Goal: Task Accomplishment & Management: Manage account settings

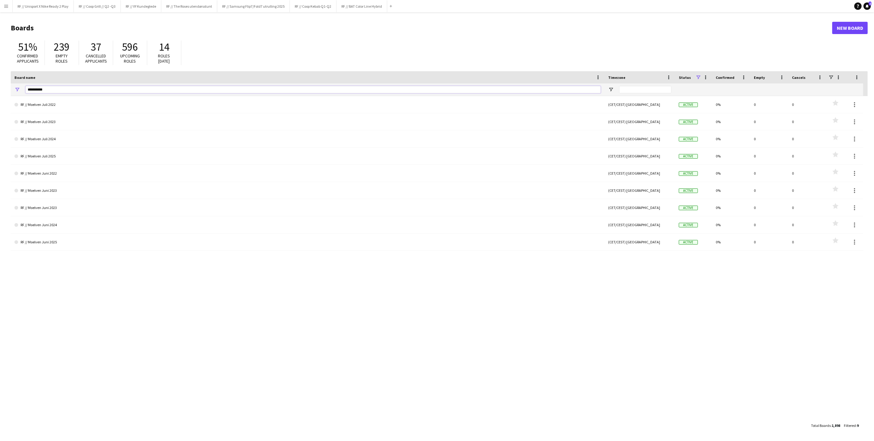
click at [71, 89] on input "**********" at bounding box center [312, 89] width 575 height 7
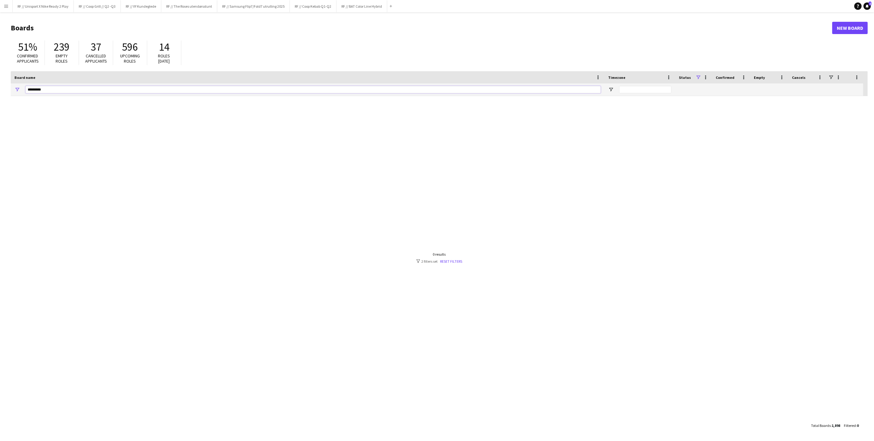
type input "*********"
click at [829, 30] on h1 "Boards" at bounding box center [421, 27] width 821 height 9
click at [856, 30] on link "New Board" at bounding box center [850, 28] width 36 height 12
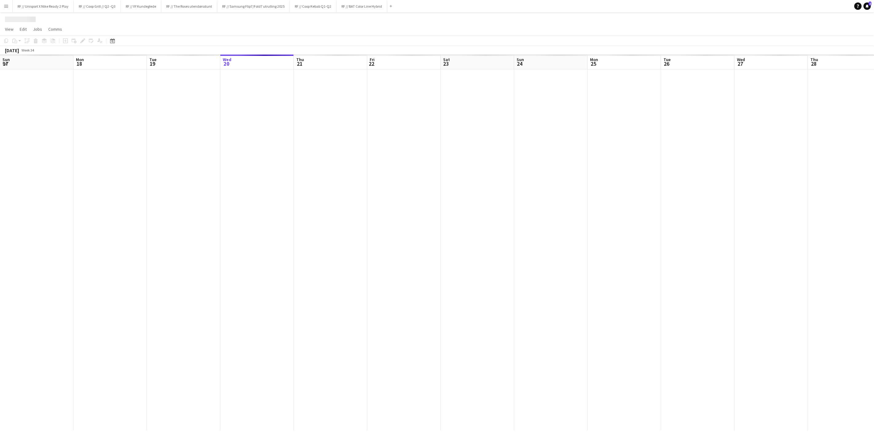
scroll to position [0, 147]
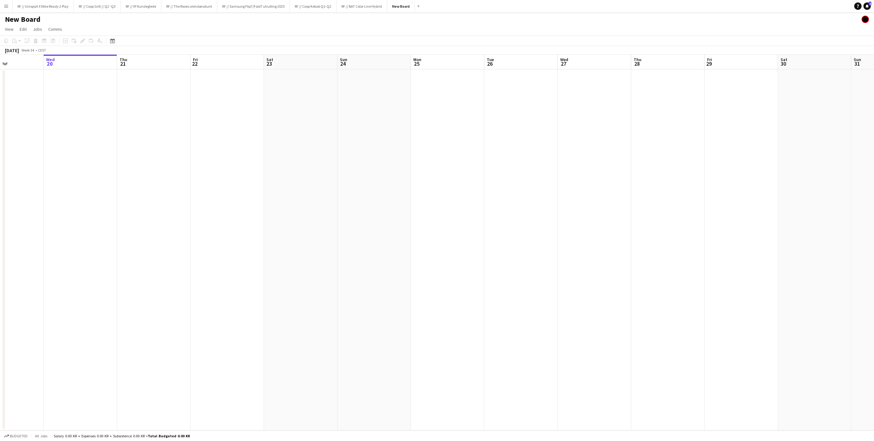
drag, startPoint x: 382, startPoint y: 170, endPoint x: 333, endPoint y: 171, distance: 48.8
click at [343, 171] on app-calendar-viewport "Sun 17 Mon 18 Tue 19 Wed 20 Thu 21 Fri 22 Sat 23 Sun 24 Mon 25 Tue 26 Wed 27 Th…" at bounding box center [437, 243] width 874 height 376
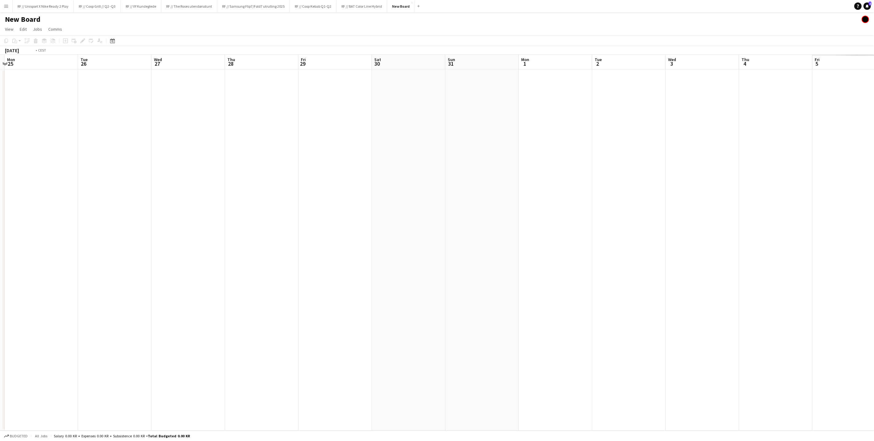
drag, startPoint x: 268, startPoint y: 170, endPoint x: 404, endPoint y: 173, distance: 135.5
click at [225, 170] on app-calendar-viewport "Fri 22 Sat 23 Sun 24 Mon 25 Tue 26 Wed 27 Thu 28 Fri 29 Sat 30 Sun 31 Mon 1 Tue…" at bounding box center [437, 243] width 874 height 376
drag, startPoint x: 491, startPoint y: 178, endPoint x: 375, endPoint y: 156, distance: 118.9
click at [215, 160] on app-calendar-viewport "Sat 23 Sun 24 Mon 25 Tue 26 Wed 27 Thu 28 Fri 29 Sat 30 Sun 31 Mon 1 Tue 2 Wed …" at bounding box center [437, 243] width 874 height 376
drag, startPoint x: 515, startPoint y: 169, endPoint x: 356, endPoint y: 163, distance: 159.6
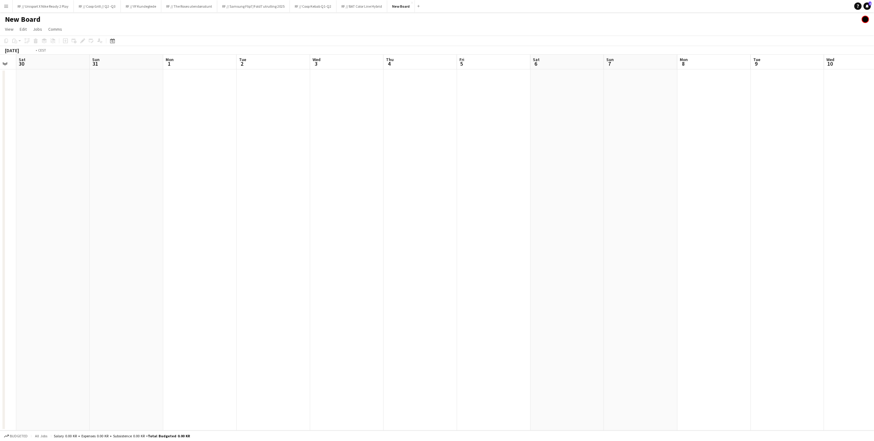
click at [343, 165] on app-calendar-viewport "Wed 27 Thu 28 Fri 29 Sat 30 Sun 31 Mon 1 Tue 2 Wed 3 Thu 4 Fri 5 Sat 6 Sun 7 Mo…" at bounding box center [437, 243] width 874 height 376
drag, startPoint x: 589, startPoint y: 169, endPoint x: 418, endPoint y: 166, distance: 171.1
click at [416, 167] on app-calendar-viewport "Sat 30 Sun 31 Mon 1 Tue 2 Wed 3 Thu 4 Fri 5 Sat 6 Sun 7 Mon 8 Tue 9 Wed 10 Thu …" at bounding box center [437, 243] width 874 height 376
click at [563, 130] on app-date-cell at bounding box center [555, 250] width 73 height 362
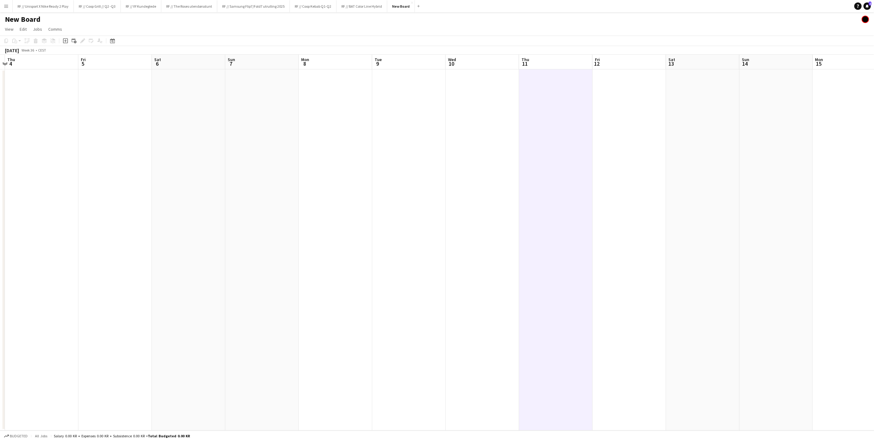
click at [38, 24] on app-page-menu "View Day view expanded Day view collapsed Month view Date picker Jump to today …" at bounding box center [437, 30] width 874 height 12
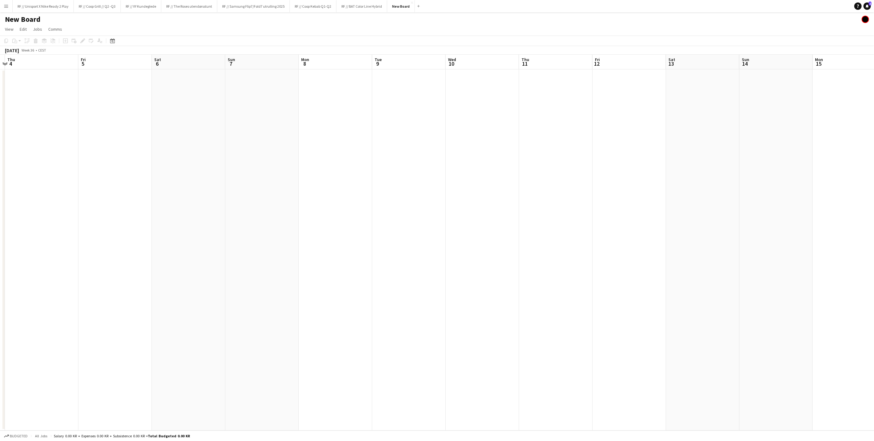
click at [20, 19] on h1 "New Board" at bounding box center [23, 19] width 36 height 9
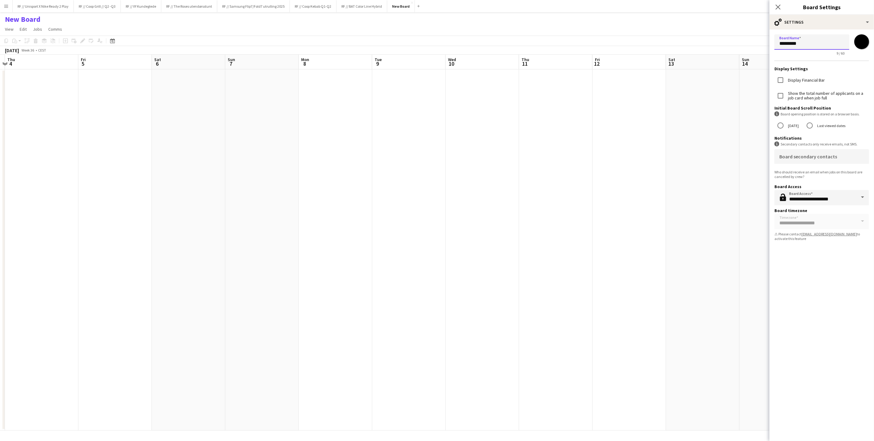
drag, startPoint x: 823, startPoint y: 44, endPoint x: 746, endPoint y: 41, distance: 77.8
click at [745, 41] on body "Menu Boards Boards Boards All jobs Status Workforce Workforce My Workforce Recr…" at bounding box center [437, 220] width 874 height 441
click at [780, 45] on input "**********" at bounding box center [811, 41] width 75 height 15
type input "**********"
click at [579, 129] on app-date-cell at bounding box center [555, 250] width 73 height 362
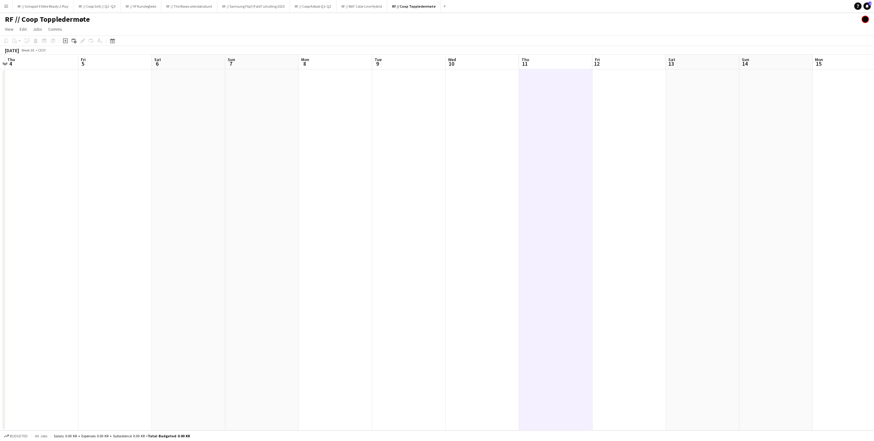
click at [551, 133] on app-date-cell at bounding box center [555, 250] width 73 height 362
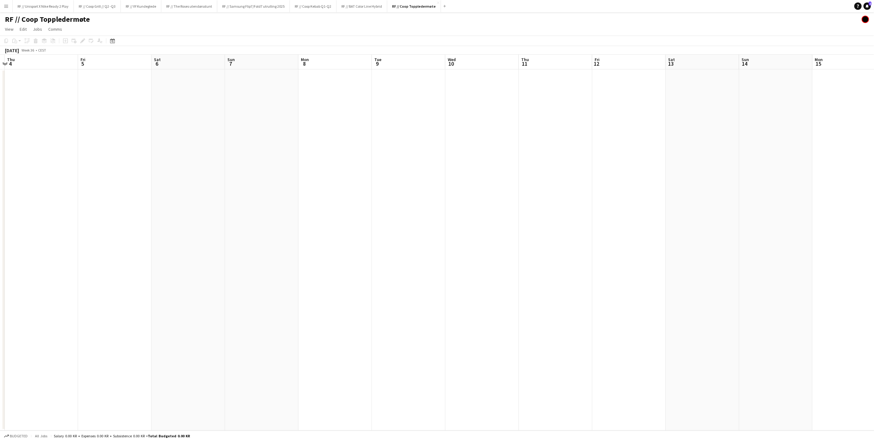
click at [552, 123] on app-date-cell at bounding box center [555, 250] width 73 height 362
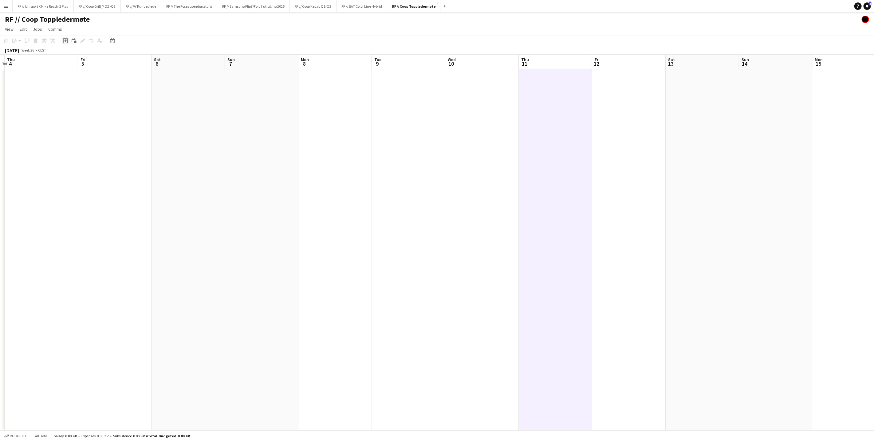
click at [65, 40] on icon "Add job" at bounding box center [65, 40] width 5 height 5
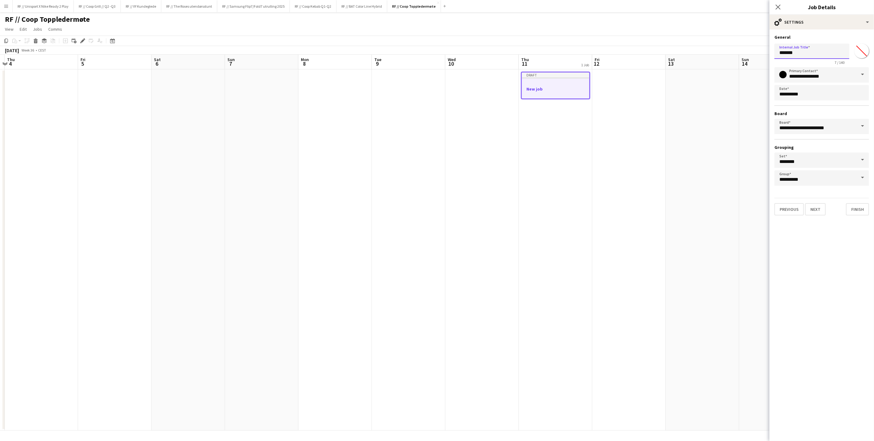
drag, startPoint x: 804, startPoint y: 55, endPoint x: 751, endPoint y: 51, distance: 52.7
click at [751, 51] on body "Menu Boards Boards Boards All jobs Status Workforce Workforce My Workforce Recr…" at bounding box center [437, 220] width 874 height 441
type input "**********"
click at [810, 79] on input "**********" at bounding box center [821, 74] width 95 height 15
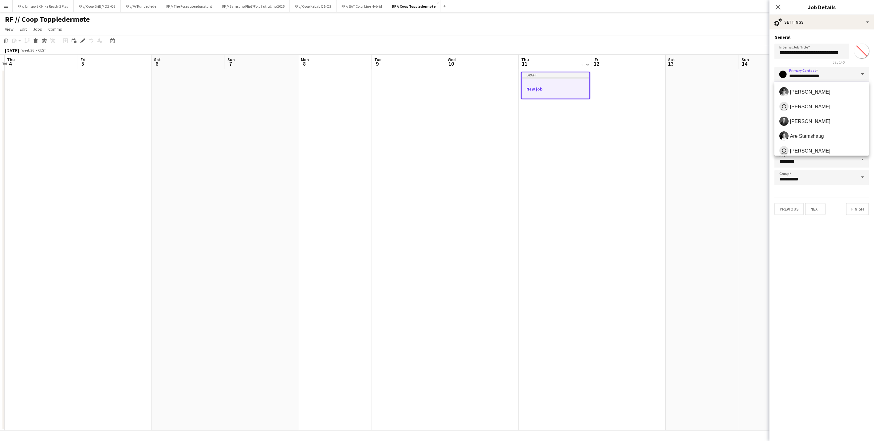
scroll to position [0, 0]
drag, startPoint x: 832, startPoint y: 76, endPoint x: 780, endPoint y: 75, distance: 52.8
click at [780, 74] on div "**********" at bounding box center [821, 74] width 95 height 15
click at [820, 133] on span "Alexander Skeppland Hole" at bounding box center [809, 136] width 41 height 6
type input "**********"
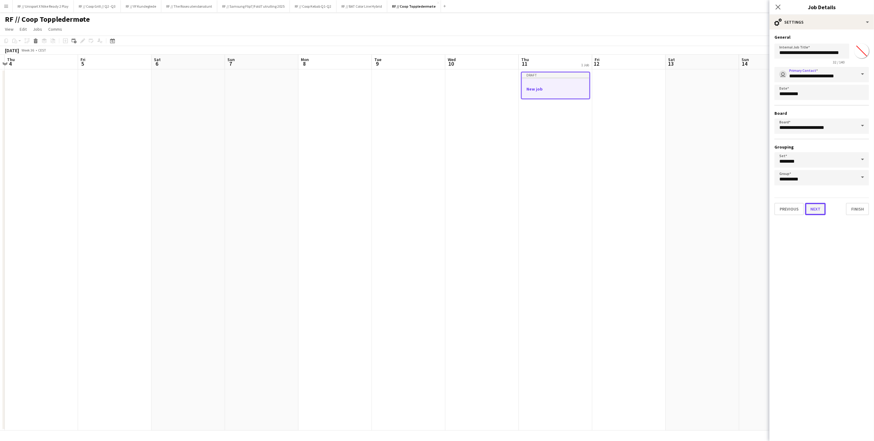
click at [820, 209] on button "Next" at bounding box center [815, 209] width 21 height 12
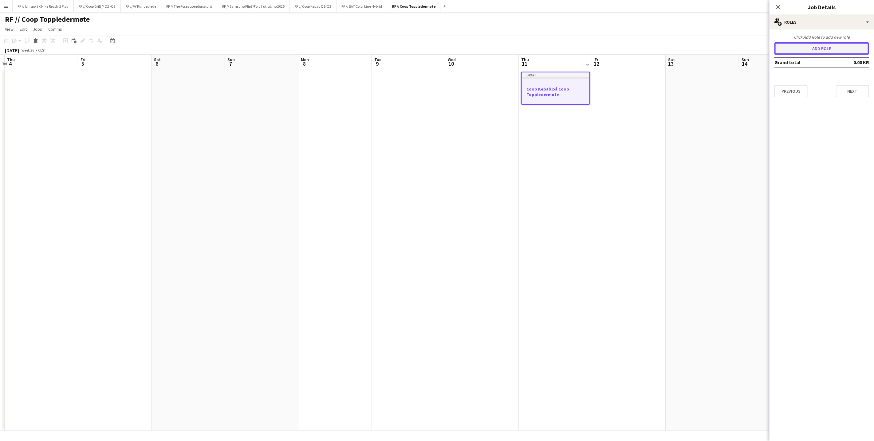
click at [824, 46] on button "Add role" at bounding box center [821, 48] width 95 height 12
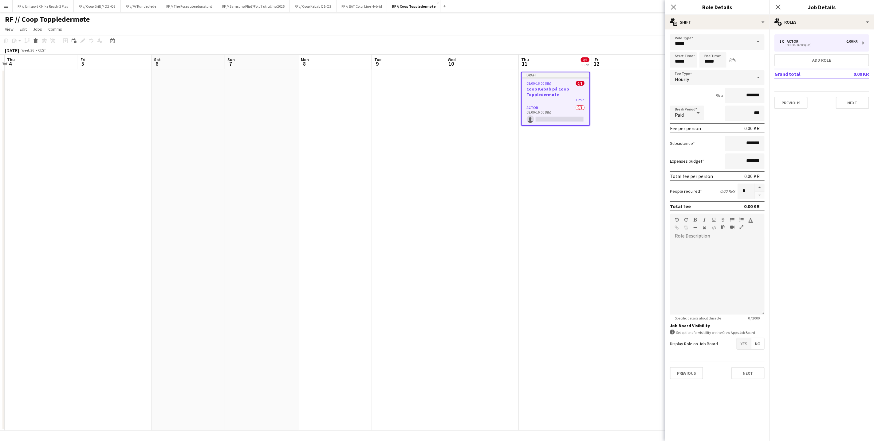
click at [746, 80] on div "Hourly" at bounding box center [711, 77] width 82 height 15
click at [705, 85] on div "Hourly Fixed No fee" at bounding box center [717, 109] width 95 height 51
click at [705, 89] on mat-option "Hourly" at bounding box center [717, 94] width 95 height 15
click at [451, 101] on app-date-cell at bounding box center [481, 250] width 73 height 362
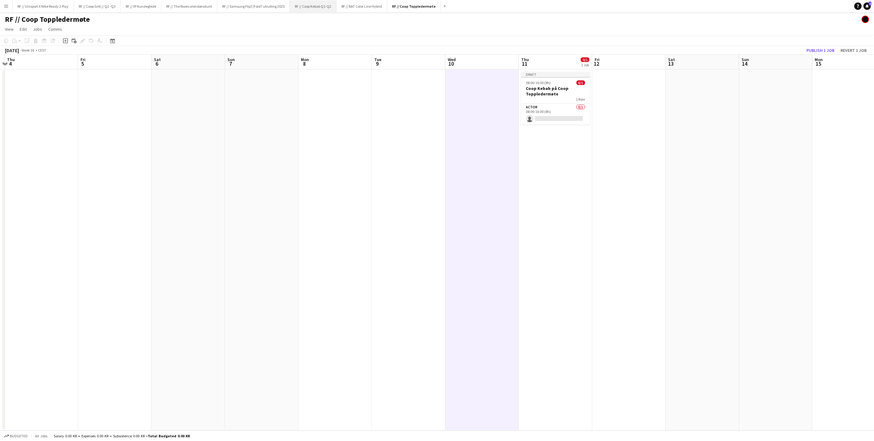
click at [328, 6] on button "RF // Coop Kebab Q1-Q2 Close" at bounding box center [313, 6] width 47 height 12
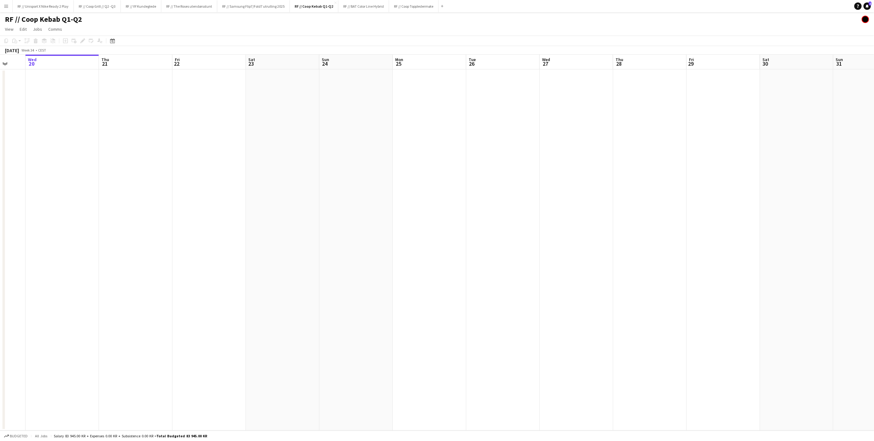
drag, startPoint x: 576, startPoint y: 165, endPoint x: 404, endPoint y: 182, distance: 172.9
click at [402, 183] on app-calendar-viewport "Sun 17 Mon 18 Tue 19 Wed 20 Thu 21 Fri 22 Sat 23 Sun 24 Mon 25 Tue 26 Wed 27 Th…" at bounding box center [437, 243] width 874 height 376
click at [345, 185] on app-calendar-viewport "Tue 19 Wed 20 Thu 21 Fri 22 Sat 23 Sun 24 Mon 25 Tue 26 Wed 27 Thu 28 Fri 29 Sa…" at bounding box center [437, 243] width 874 height 376
drag, startPoint x: 537, startPoint y: 190, endPoint x: 331, endPoint y: 194, distance: 205.5
click at [347, 193] on app-calendar-viewport "Thu 21 Fri 22 Sat 23 Sun 24 Mon 25 Tue 26 Wed 27 Thu 28 Fri 29 Sat 30 Sun 31 Mo…" at bounding box center [437, 243] width 874 height 376
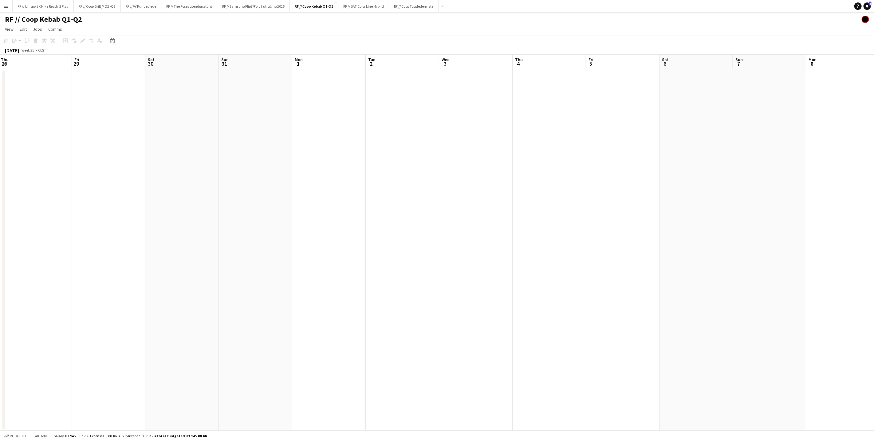
drag, startPoint x: 409, startPoint y: 196, endPoint x: 382, endPoint y: 191, distance: 27.4
click at [356, 193] on app-calendar-viewport "Mon 25 Tue 26 Wed 27 Thu 28 Fri 29 Sat 30 Sun 31 Mon 1 Tue 2 Wed 3 Thu 4 Fri 5 …" at bounding box center [437, 243] width 874 height 376
drag, startPoint x: 555, startPoint y: 197, endPoint x: 369, endPoint y: 205, distance: 186.6
click at [369, 205] on app-calendar-viewport "Tue 26 Wed 27 Thu 28 Fri 29 Sat 30 Sun 31 Mon 1 Tue 2 Wed 3 Thu 4 Fri 5 Sat 6 S…" at bounding box center [437, 243] width 874 height 376
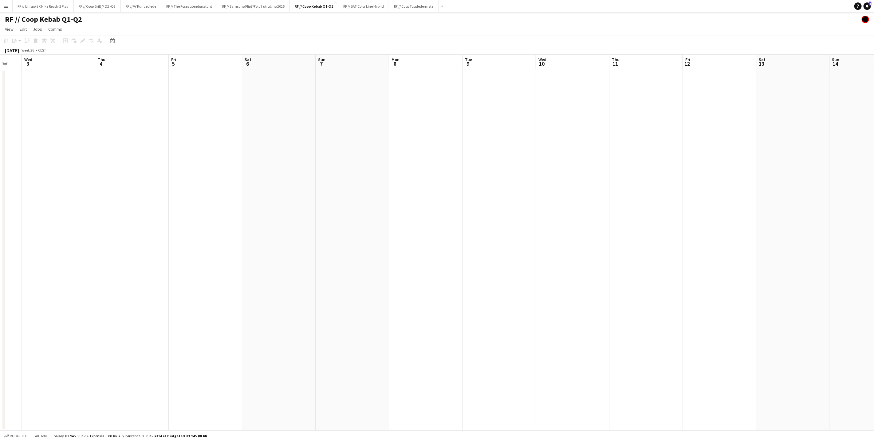
drag, startPoint x: 487, startPoint y: 202, endPoint x: 320, endPoint y: 205, distance: 166.8
click at [320, 205] on app-calendar-viewport "Sun 31 Mon 1 Tue 2 Wed 3 Thu 4 Fri 5 Sat 6 Sun 7 Mon 8 Tue 9 Wed 10 Thu 11 Fri …" at bounding box center [437, 243] width 874 height 376
click at [104, 4] on button "RF // Coop Grill // Q2 -Q3 Close" at bounding box center [97, 6] width 47 height 12
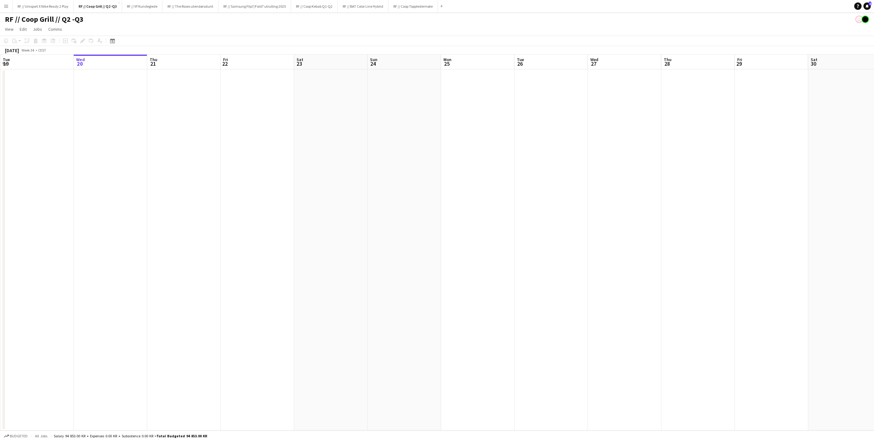
drag, startPoint x: 524, startPoint y: 154, endPoint x: 360, endPoint y: 172, distance: 165.0
click at [373, 171] on app-calendar-viewport "Sun 17 3/3 1 Job Mon 18 2/2 1 Job Tue 19 Wed 20 Thu 21 Fri 22 Sat 23 Sun 24 Mon…" at bounding box center [437, 243] width 874 height 376
drag, startPoint x: 544, startPoint y: 172, endPoint x: 407, endPoint y: 170, distance: 137.3
click at [403, 171] on app-calendar-viewport "Mon 18 2/2 1 Job Tue 19 Wed 20 Thu 21 Fri 22 Sat 23 Sun 24 Mon 25 Tue 26 Wed 27…" at bounding box center [437, 243] width 874 height 376
drag, startPoint x: 568, startPoint y: 174, endPoint x: 397, endPoint y: 171, distance: 171.1
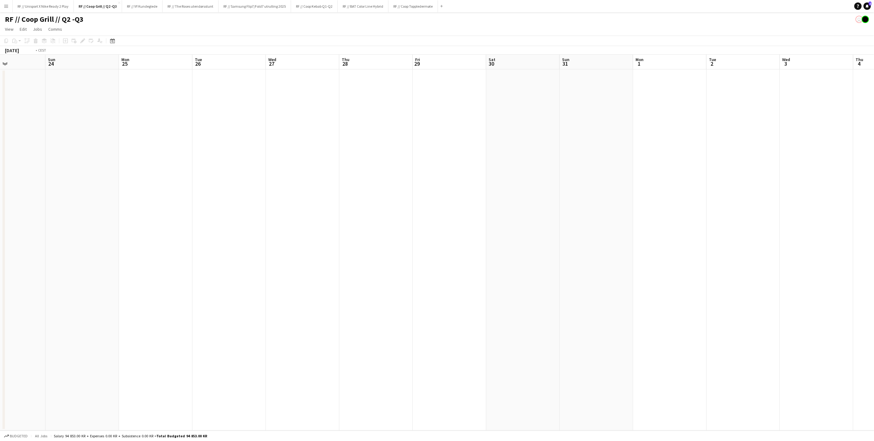
click at [398, 172] on app-calendar-viewport "Wed 20 Thu 21 Fri 22 Sat 23 Sun 24 Mon 25 Tue 26 Wed 27 Thu 28 Fri 29 Sat 30 Su…" at bounding box center [437, 243] width 874 height 376
drag, startPoint x: 572, startPoint y: 166, endPoint x: 422, endPoint y: 165, distance: 149.3
click at [396, 167] on app-calendar-viewport "Sun 24 Mon 25 Tue 26 Wed 27 Thu 28 Fri 29 Sat 30 Sun 31 Mon 1 Tue 2 Wed 3 Thu 4…" at bounding box center [437, 243] width 874 height 376
drag, startPoint x: 617, startPoint y: 171, endPoint x: 411, endPoint y: 176, distance: 205.6
click at [412, 176] on app-calendar-viewport "Mon 25 Tue 26 Wed 27 Thu 28 Fri 29 Sat 30 Sun 31 Mon 1 Tue 2 Wed 3 Thu 4 Fri 5 …" at bounding box center [437, 243] width 874 height 376
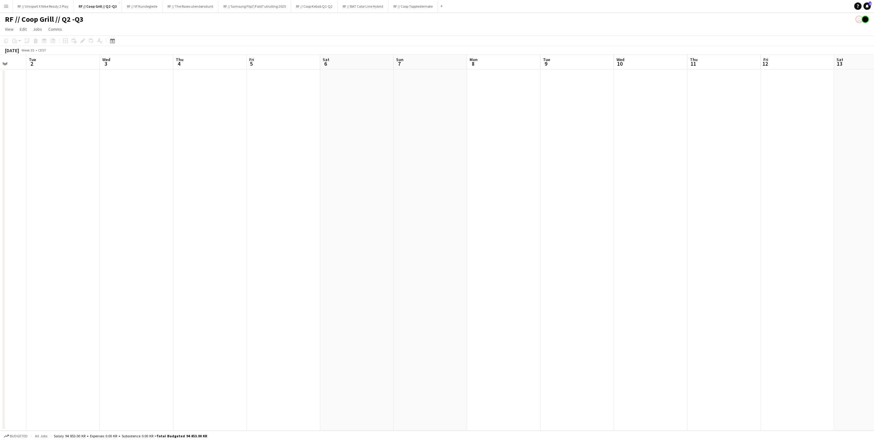
scroll to position [0, 196]
drag, startPoint x: 542, startPoint y: 184, endPoint x: 338, endPoint y: 189, distance: 204.3
click at [338, 189] on app-calendar-viewport "Sun 31 Mon 1 Tue 2 Wed 3 Thu 4 Fri 5 Sat 6 Sun 7 Mon 8 Tue 9 Wed 10 Thu 11 Fri …" at bounding box center [437, 243] width 874 height 376
click at [444, 7] on button "Add" at bounding box center [441, 6] width 5 height 5
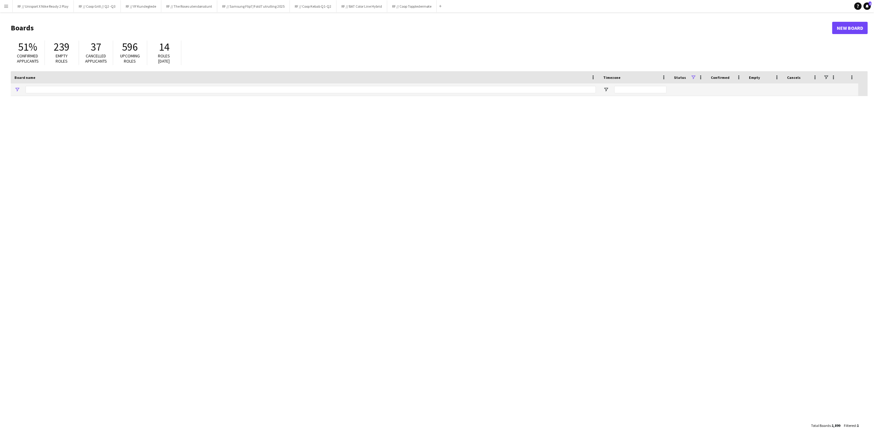
type input "*********"
drag, startPoint x: 89, startPoint y: 88, endPoint x: 23, endPoint y: 84, distance: 66.4
click at [22, 84] on div "*********" at bounding box center [305, 90] width 589 height 12
type input "*"
type input "*****"
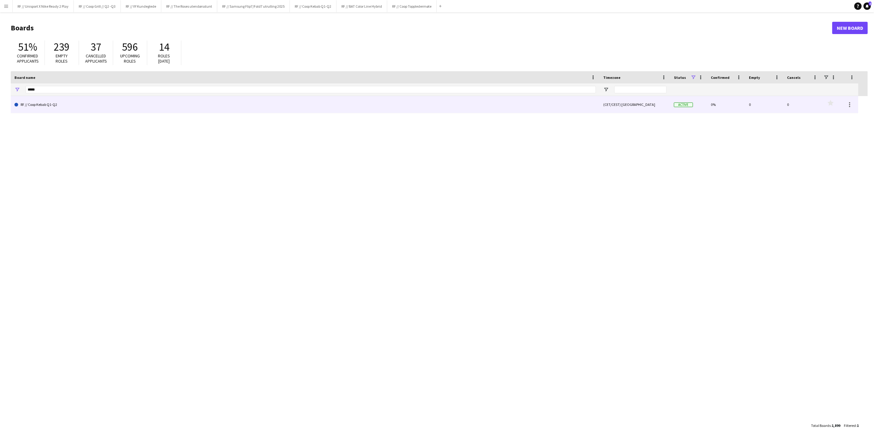
click at [41, 105] on link "RF // Coop Kebab Q1-Q2" at bounding box center [304, 104] width 581 height 17
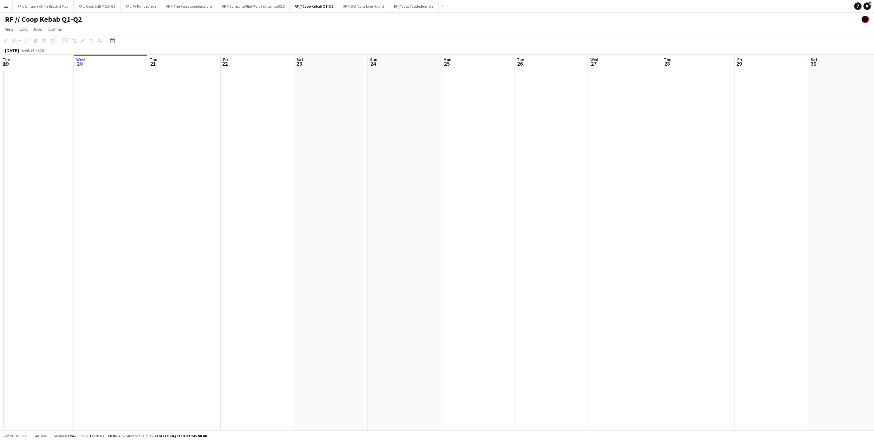
click at [468, 223] on app-calendar-viewport "Sun 17 Mon 18 Tue 19 Wed 20 Thu 21 Fri 22 Sat 23 Sun 24 Mon 25 Tue 26 Wed 27 Th…" at bounding box center [437, 243] width 874 height 376
drag, startPoint x: 435, startPoint y: 238, endPoint x: 400, endPoint y: 239, distance: 35.6
click at [408, 239] on app-calendar-viewport "Tue 19 Wed 20 Thu 21 Fri 22 Sat 23 Sun 24 Mon 25 Tue 26 Wed 27 Thu 28 Fri 29 Sa…" at bounding box center [437, 243] width 874 height 376
drag, startPoint x: 366, startPoint y: 243, endPoint x: 323, endPoint y: 237, distance: 42.9
click at [253, 245] on app-calendar-viewport "Mon 25 Tue 26 Wed 27 Thu 28 Fri 29 Sat 30 Sun 31 Mon 1 Tue 2 Wed 3 Thu 4 Fri 5 …" at bounding box center [437, 243] width 874 height 376
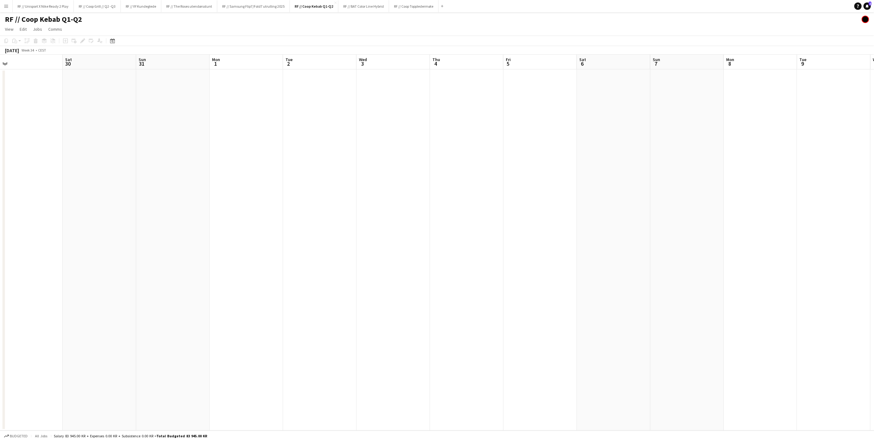
drag, startPoint x: 374, startPoint y: 246, endPoint x: 243, endPoint y: 241, distance: 131.6
click at [236, 242] on app-calendar-viewport "Tue 26 Wed 27 Thu 28 Fri 29 Sat 30 Sun 31 Mon 1 Tue 2 Wed 3 Thu 4 Fri 5 Sat 6 S…" at bounding box center [437, 243] width 874 height 376
drag, startPoint x: 279, startPoint y: 238, endPoint x: 249, endPoint y: 238, distance: 30.4
click at [252, 238] on app-calendar-viewport "Sat 30 Sun 31 Mon 1 Tue 2 Wed 3 Thu 4 Fri 5 Sat 6 Sun 7 Mon 8 Tue 9 Wed 10 Thu …" at bounding box center [437, 243] width 874 height 376
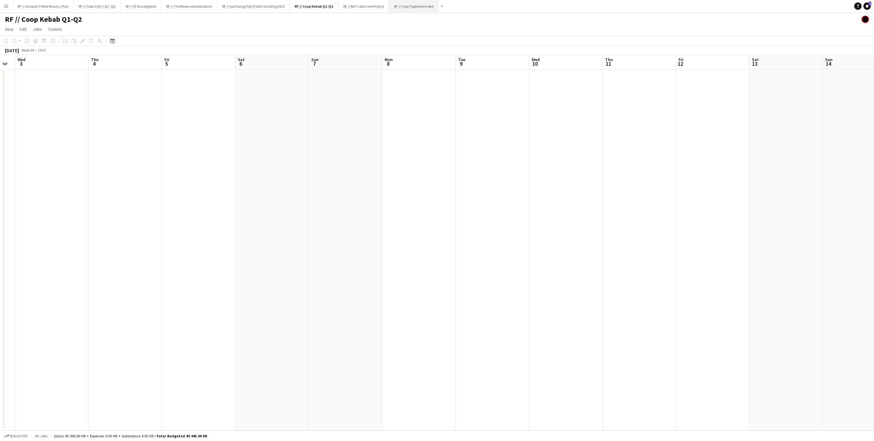
click at [408, 6] on button "RF // Coop Toppledermøte Close" at bounding box center [413, 6] width 49 height 12
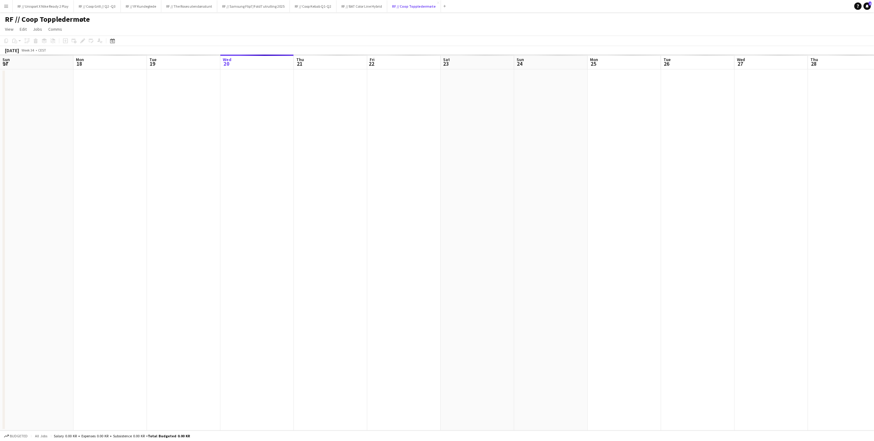
scroll to position [0, 147]
drag, startPoint x: 306, startPoint y: 162, endPoint x: 449, endPoint y: 170, distance: 143.0
click at [467, 163] on app-calendar-viewport "Sun 17 Mon 18 Tue 19 Wed 20 Thu 21 Fri 22 Sat 23 Sun 24 Mon 25 Tue 26 Wed 27 Th…" at bounding box center [437, 243] width 874 height 376
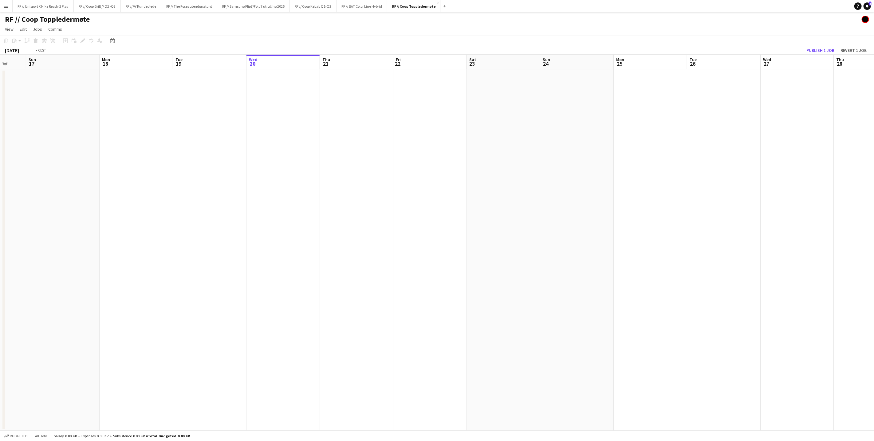
drag, startPoint x: 602, startPoint y: 177, endPoint x: 229, endPoint y: 188, distance: 374.0
click at [229, 188] on app-calendar-viewport "Thu 14 Fri 15 Sat 16 Sun 17 Mon 18 Tue 19 Wed 20 Thu 21 Fri 22 Sat 23 Sun 24 Mo…" at bounding box center [437, 243] width 874 height 376
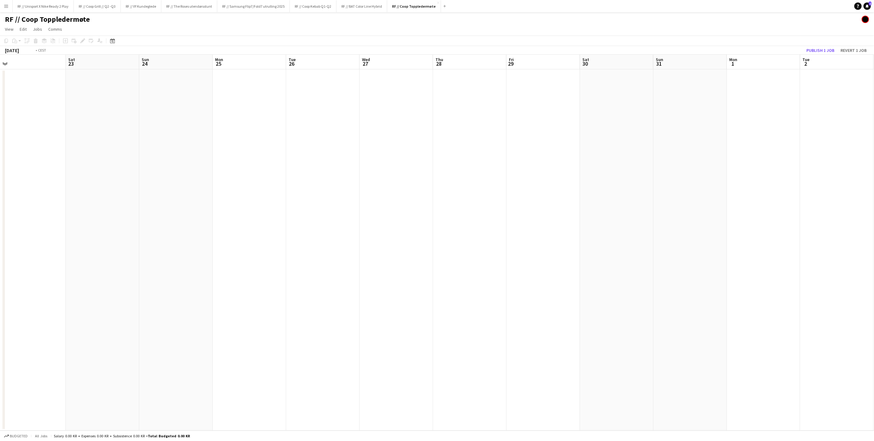
drag, startPoint x: 456, startPoint y: 187, endPoint x: 120, endPoint y: 190, distance: 335.4
click at [126, 190] on app-calendar-viewport "Tue 19 Wed 20 Thu 21 Fri 22 Sat 23 Sun 24 Mon 25 Tue 26 Wed 27 Thu 28 Fri 29 Sa…" at bounding box center [437, 243] width 874 height 376
drag, startPoint x: 407, startPoint y: 190, endPoint x: 224, endPoint y: 184, distance: 183.8
click at [144, 190] on app-calendar-viewport "Mon 25 Tue 26 Wed 27 Thu 28 Fri 29 Sat 30 Sun 31 Mon 1 Tue 2 Wed 3 Thu 4 Fri 5 …" at bounding box center [437, 243] width 874 height 376
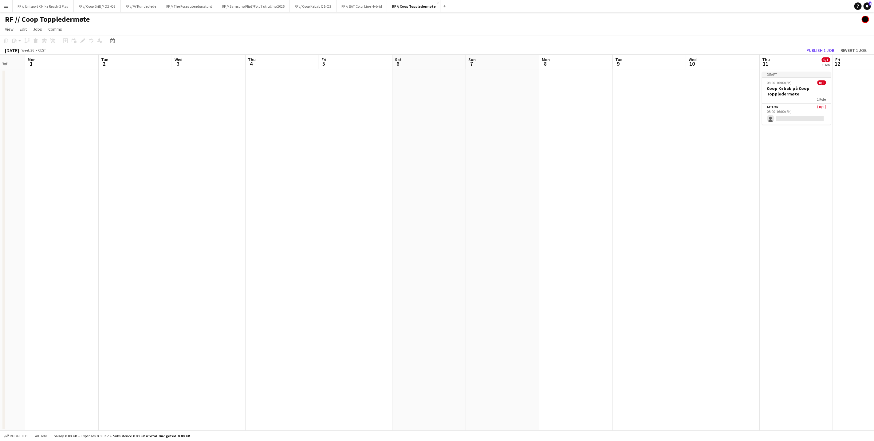
drag, startPoint x: 408, startPoint y: 185, endPoint x: 178, endPoint y: 186, distance: 230.1
click at [161, 192] on app-calendar-viewport "Fri 29 Sat 30 Sun 31 Mon 1 Tue 2 Wed 3 Thu 4 Fri 5 Sat 6 Sun 7 Mon 8 Tue 9 Wed …" at bounding box center [437, 243] width 874 height 376
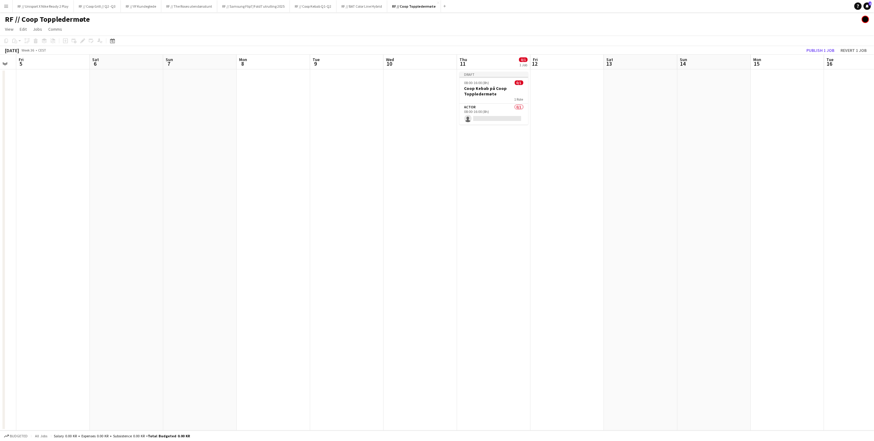
scroll to position [0, 228]
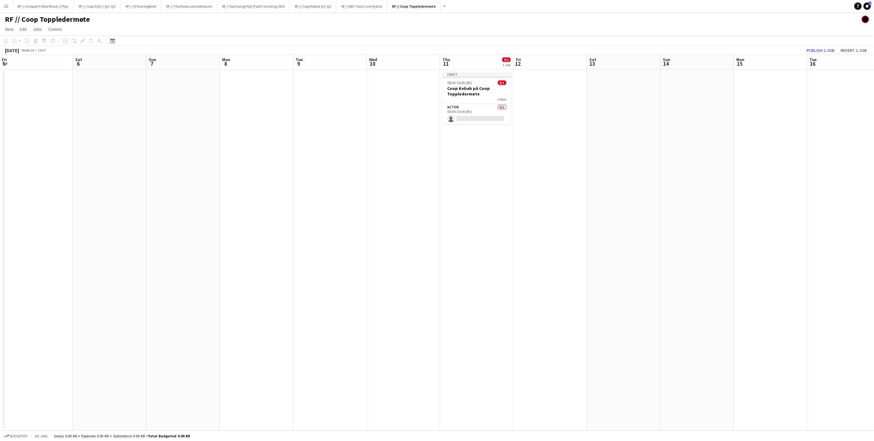
drag, startPoint x: 617, startPoint y: 169, endPoint x: 363, endPoint y: 167, distance: 253.7
click at [369, 169] on app-calendar-viewport "Tue 2 Wed 3 Thu 4 Fri 5 Sat 6 Sun 7 Mon 8 Tue 9 Wed 10 Thu 11 0/1 1 Job Fri 12 …" at bounding box center [437, 243] width 874 height 376
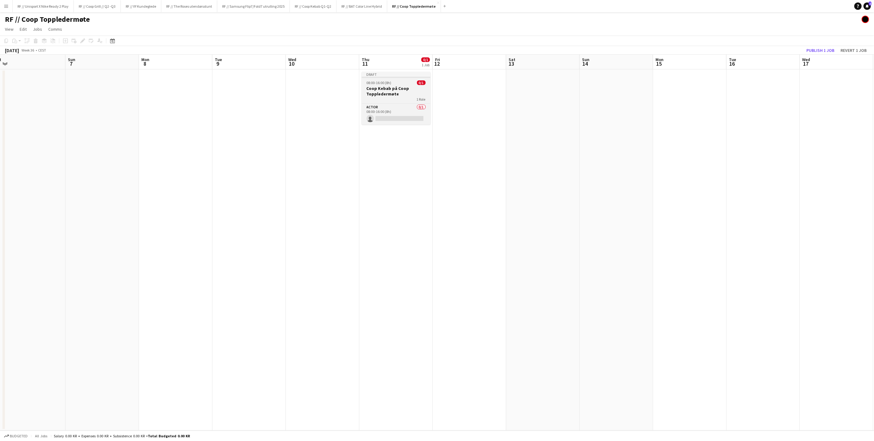
click at [382, 91] on h3 "Coop Kebab på Coop Toppledermøte" at bounding box center [396, 91] width 69 height 11
click at [81, 40] on icon "Edit" at bounding box center [82, 40] width 5 height 5
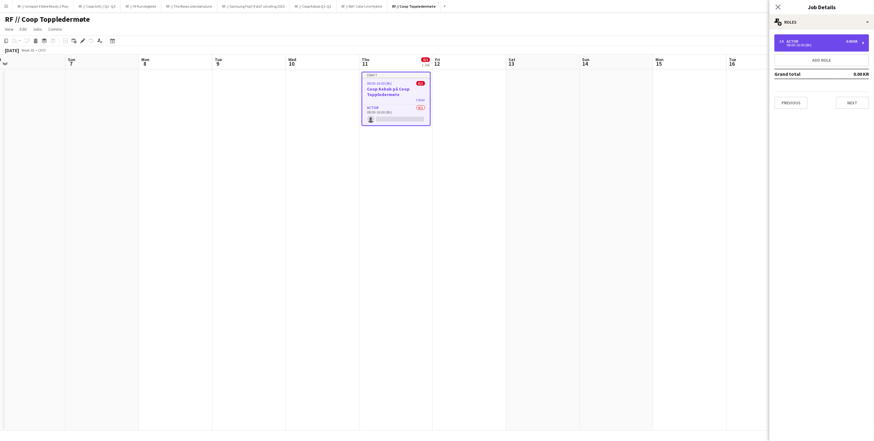
click at [787, 42] on div "Actor" at bounding box center [793, 41] width 14 height 4
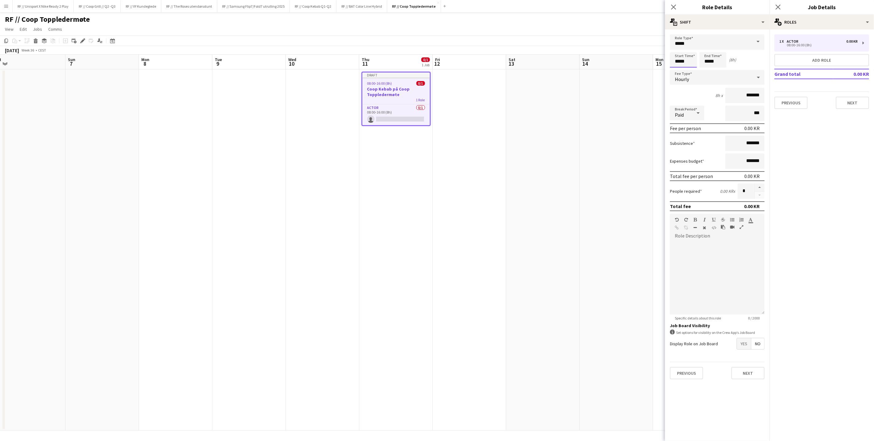
drag, startPoint x: 691, startPoint y: 63, endPoint x: 650, endPoint y: 55, distance: 42.2
click at [651, 55] on body "Menu Boards Boards Boards All jobs Status Workforce Workforce My Workforce Recr…" at bounding box center [437, 220] width 874 height 441
type input "*****"
type input "******"
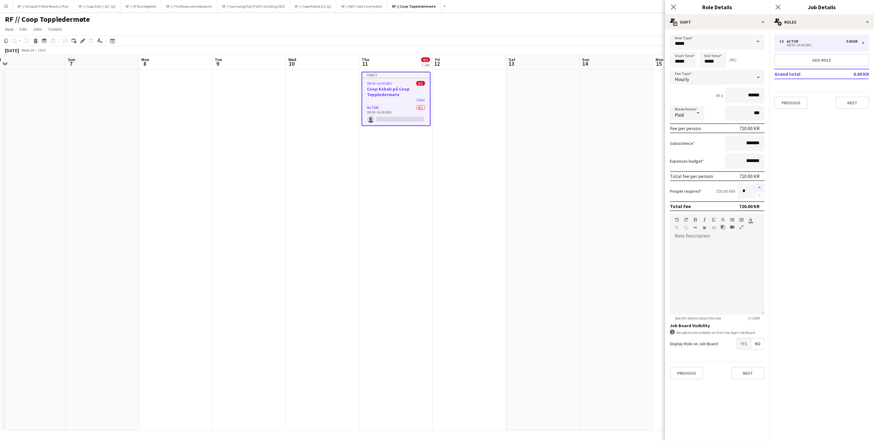
click at [761, 184] on button "button" at bounding box center [759, 188] width 10 height 8
type input "*"
click at [730, 260] on div at bounding box center [717, 278] width 95 height 74
click at [705, 257] on div at bounding box center [717, 278] width 95 height 74
drag, startPoint x: 673, startPoint y: 242, endPoint x: 781, endPoint y: 270, distance: 110.8
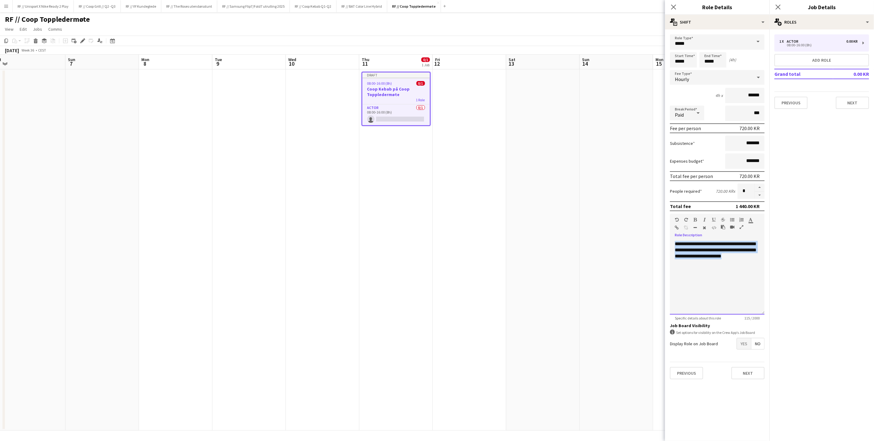
click at [781, 270] on body "Menu Boards Boards Boards All jobs Status Workforce Workforce My Workforce Recr…" at bounding box center [437, 220] width 874 height 441
copy div "**********"
click at [742, 369] on button "Next" at bounding box center [747, 373] width 33 height 12
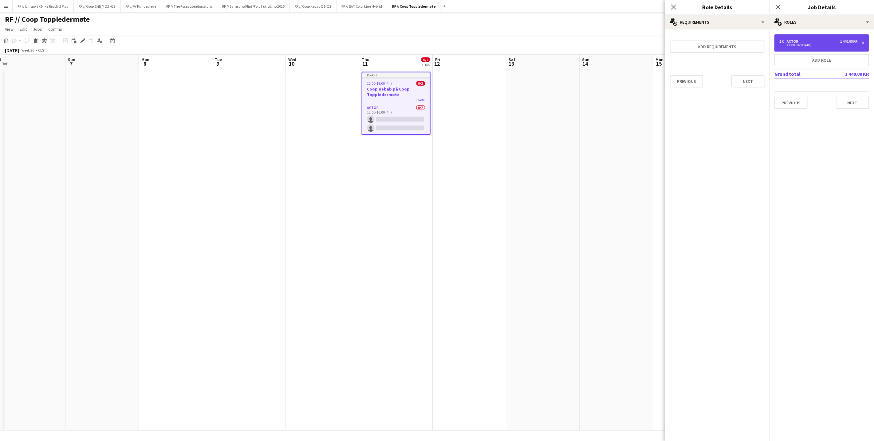
click at [814, 44] on div "12:00-16:00 (4h)" at bounding box center [818, 45] width 78 height 3
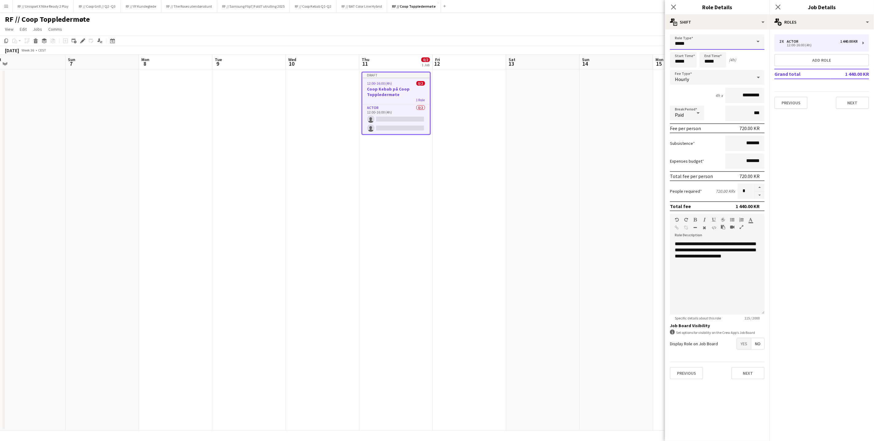
click at [749, 38] on input "*****" at bounding box center [717, 41] width 95 height 15
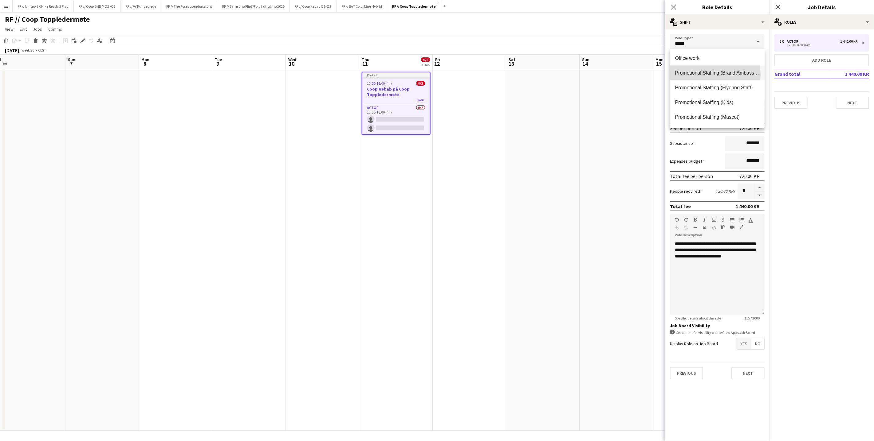
click at [714, 74] on span "Promotional Staffing (Brand Ambassadors)" at bounding box center [717, 73] width 85 height 6
type input "**********"
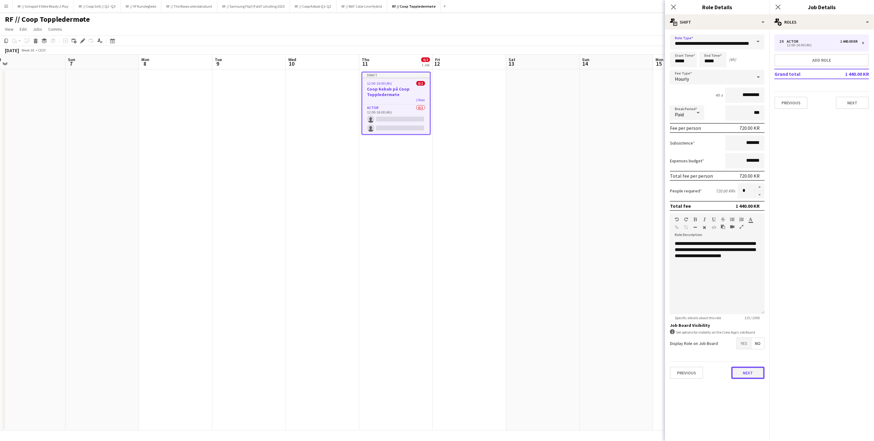
click at [749, 369] on button "Next" at bounding box center [747, 373] width 33 height 12
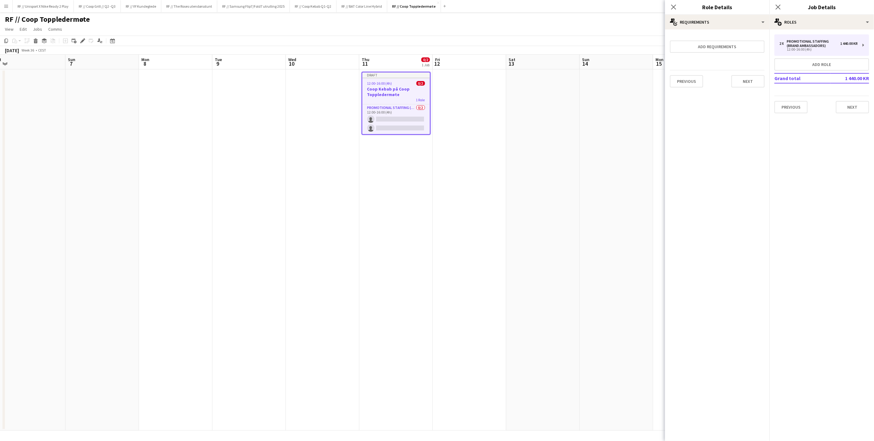
scroll to position [0, 0]
click at [854, 107] on button "Next" at bounding box center [852, 107] width 33 height 12
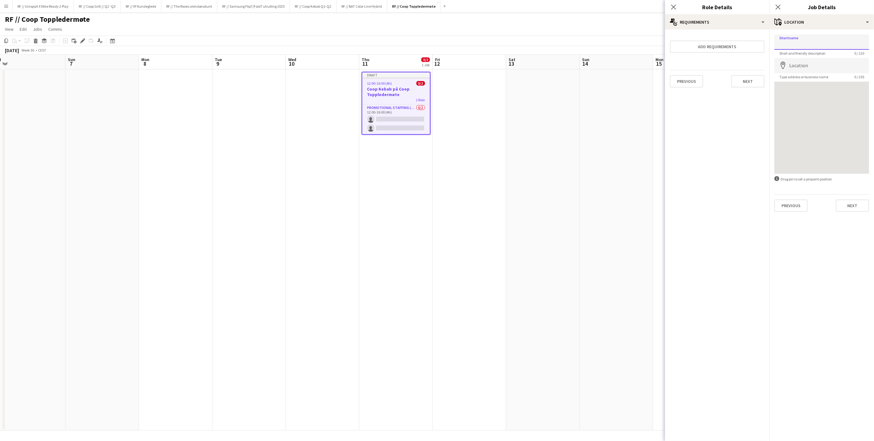
click at [798, 40] on input "Shortname" at bounding box center [821, 41] width 95 height 15
type input "**********"
click at [804, 63] on input "Location" at bounding box center [821, 65] width 95 height 15
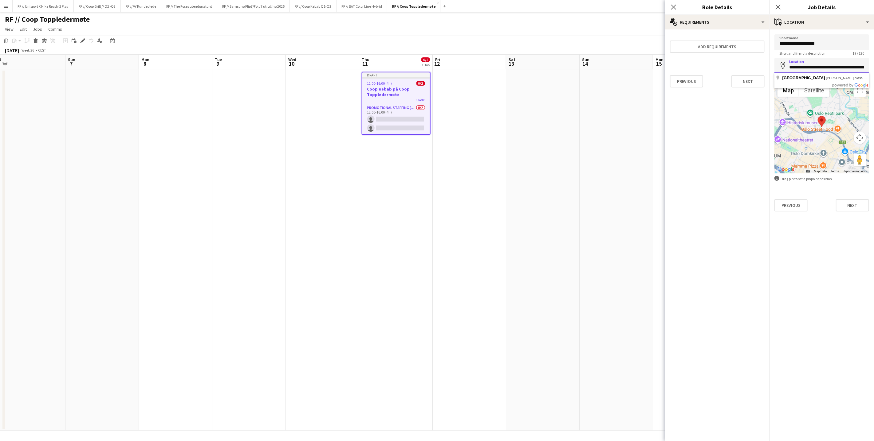
drag, startPoint x: 789, startPoint y: 67, endPoint x: 829, endPoint y: 66, distance: 40.9
click at [830, 66] on input "**********" at bounding box center [821, 65] width 95 height 15
drag, startPoint x: 838, startPoint y: 67, endPoint x: 874, endPoint y: 68, distance: 35.4
click at [873, 68] on form "**********" at bounding box center [821, 122] width 104 height 177
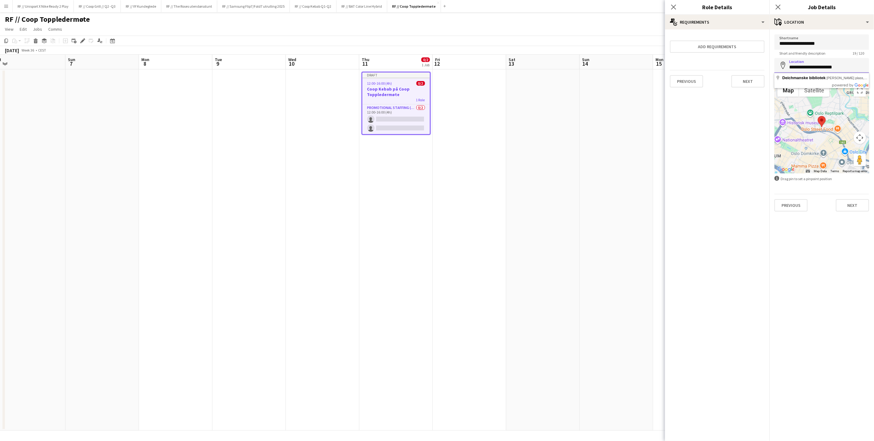
scroll to position [0, 0]
type input "**********"
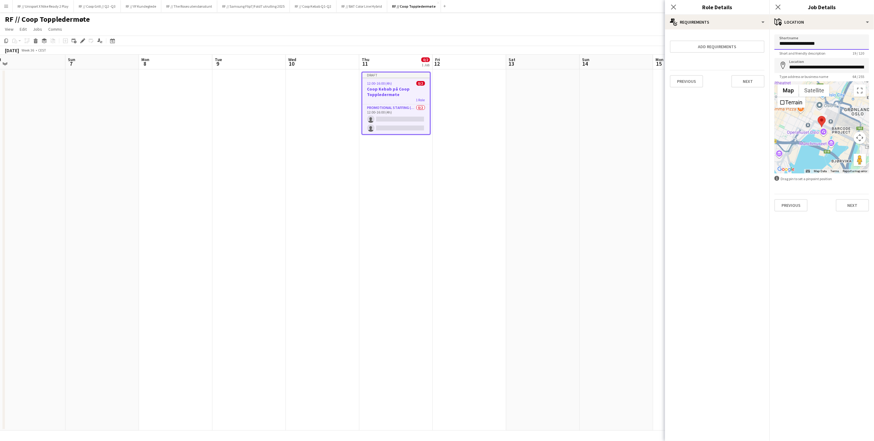
click at [801, 44] on input "**********" at bounding box center [821, 41] width 95 height 15
click at [813, 45] on input "**********" at bounding box center [821, 41] width 95 height 15
drag, startPoint x: 837, startPoint y: 48, endPoint x: 781, endPoint y: 40, distance: 56.8
click at [781, 40] on input "**********" at bounding box center [821, 41] width 95 height 15
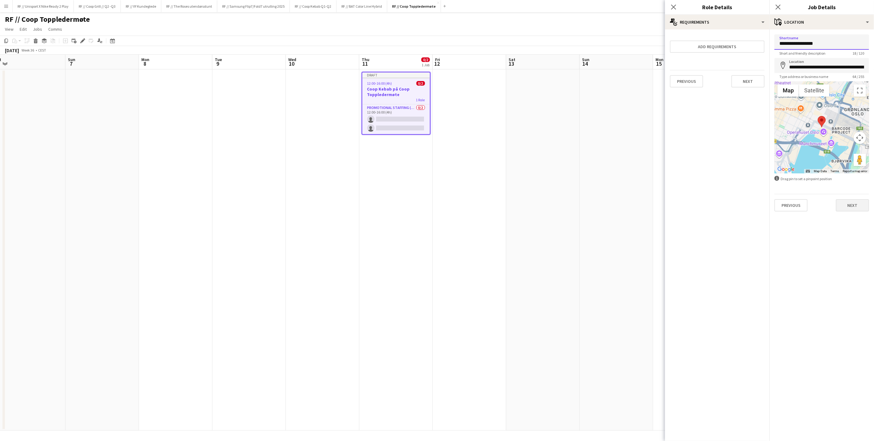
type input "**********"
click at [849, 200] on button "Next" at bounding box center [852, 205] width 33 height 12
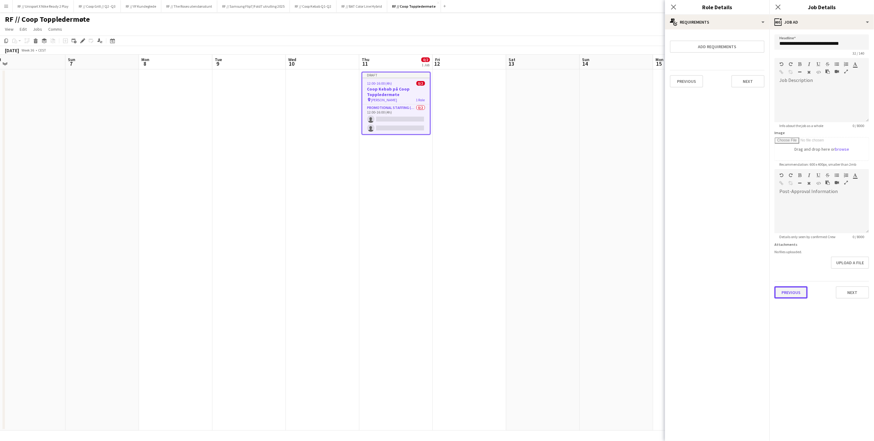
click at [794, 287] on button "Previous" at bounding box center [790, 293] width 33 height 12
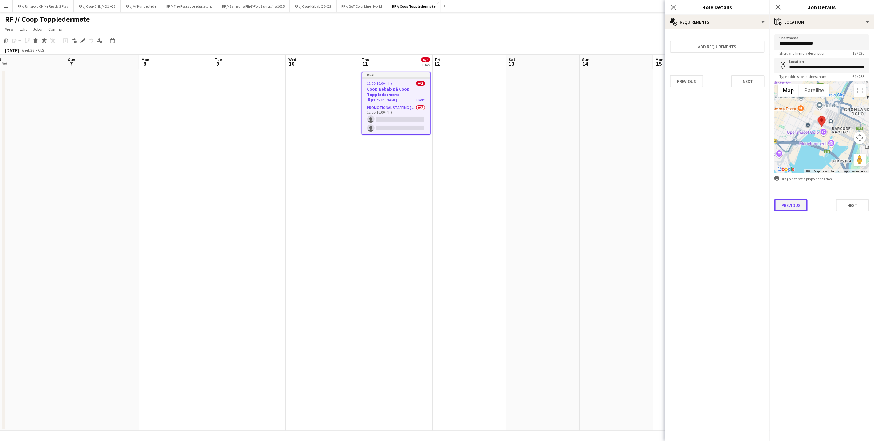
click at [794, 203] on button "Previous" at bounding box center [790, 205] width 33 height 12
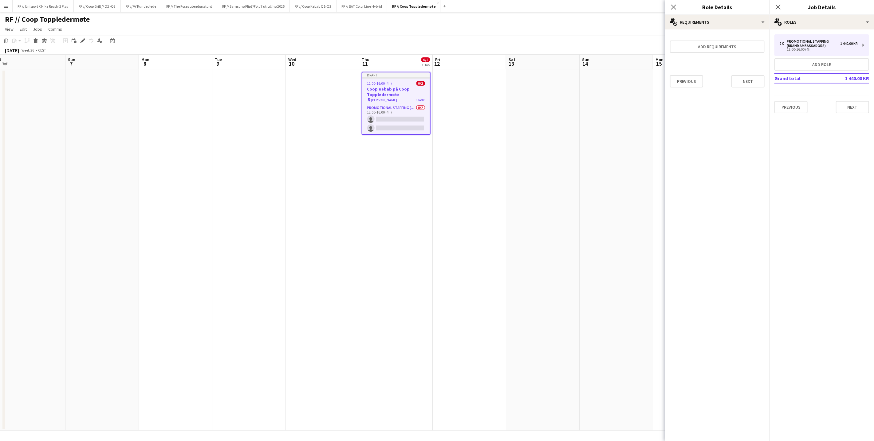
click at [783, 112] on div "2 x Promotional Staffing (Brand Ambassadors) 1 440.00 KR 12:00-16:00 (4h) Add r…" at bounding box center [821, 73] width 104 height 89
click at [811, 50] on div "12:00-16:00 (4h)" at bounding box center [818, 49] width 78 height 3
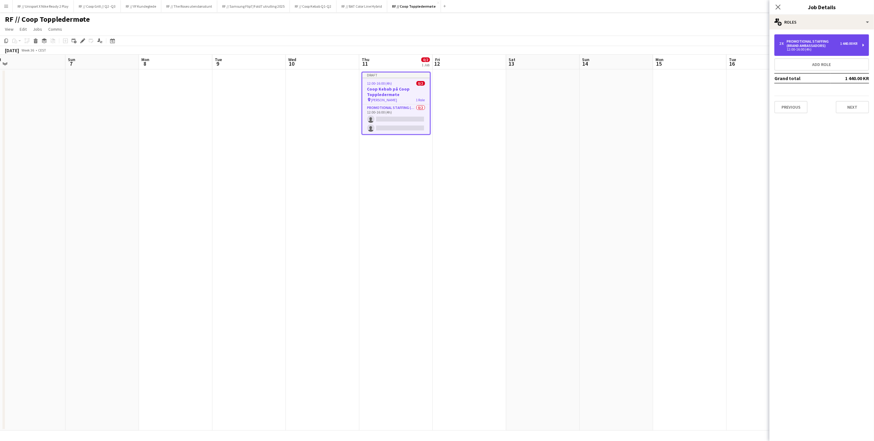
click at [807, 48] on div "12:00-16:00 (4h)" at bounding box center [818, 49] width 78 height 3
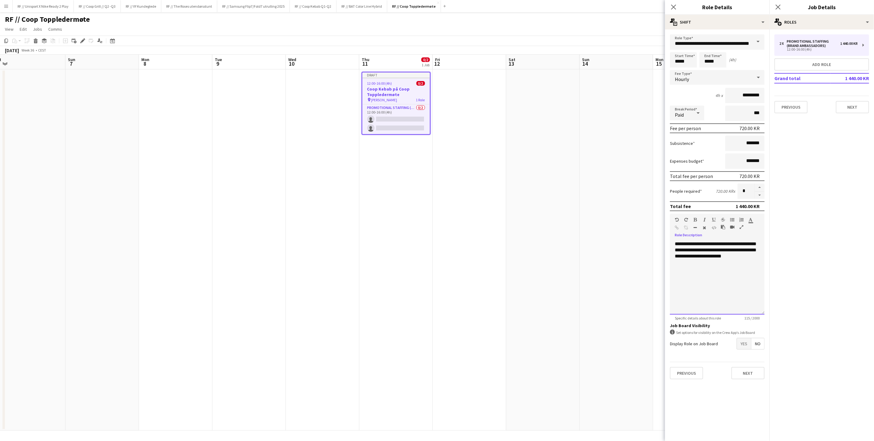
click at [699, 249] on div "**********" at bounding box center [717, 278] width 95 height 74
drag, startPoint x: 753, startPoint y: 251, endPoint x: 658, endPoint y: 228, distance: 98.0
click at [660, 225] on body "Menu Boards Boards Boards All jobs Status Workforce Workforce My Workforce Recr…" at bounding box center [437, 220] width 874 height 441
copy div "**********"
click at [739, 372] on button "Next" at bounding box center [747, 373] width 33 height 12
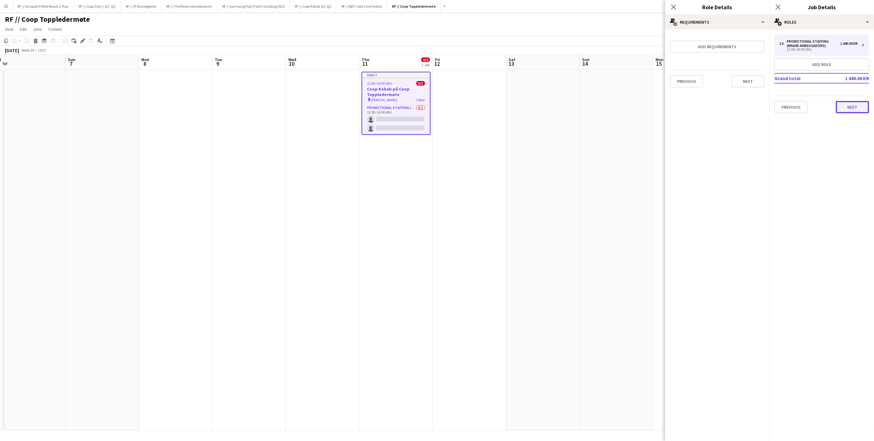
click at [851, 104] on button "Next" at bounding box center [852, 107] width 33 height 12
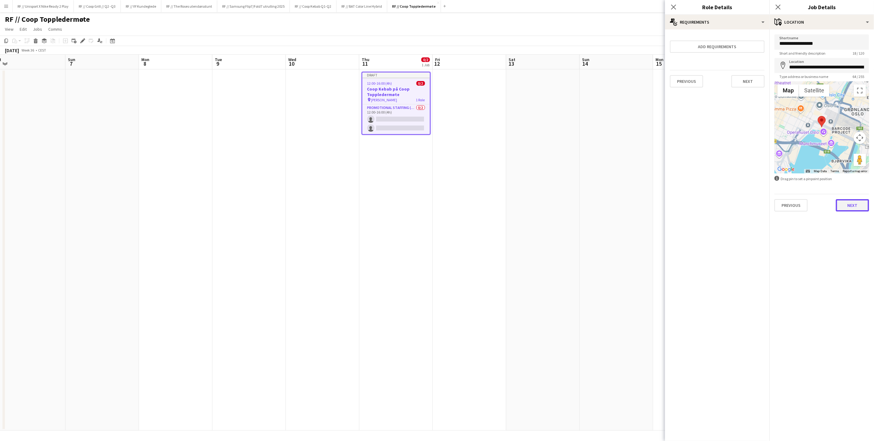
click at [847, 207] on button "Next" at bounding box center [852, 205] width 33 height 12
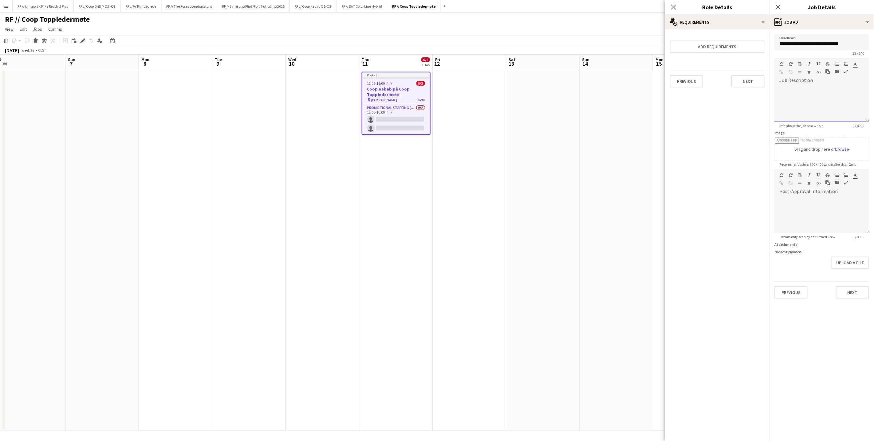
click at [815, 96] on div at bounding box center [821, 103] width 95 height 37
paste div
click at [852, 295] on button "Next" at bounding box center [852, 293] width 33 height 12
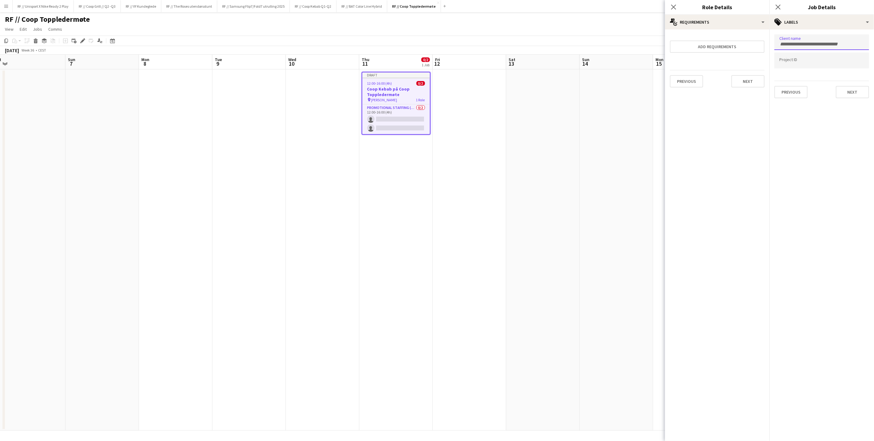
click at [807, 41] on input "Type to search client labels..." at bounding box center [821, 44] width 85 height 6
type input "****"
click at [791, 61] on input "Type to search project ID labels..." at bounding box center [821, 63] width 85 height 6
paste input "******"
type input "******"
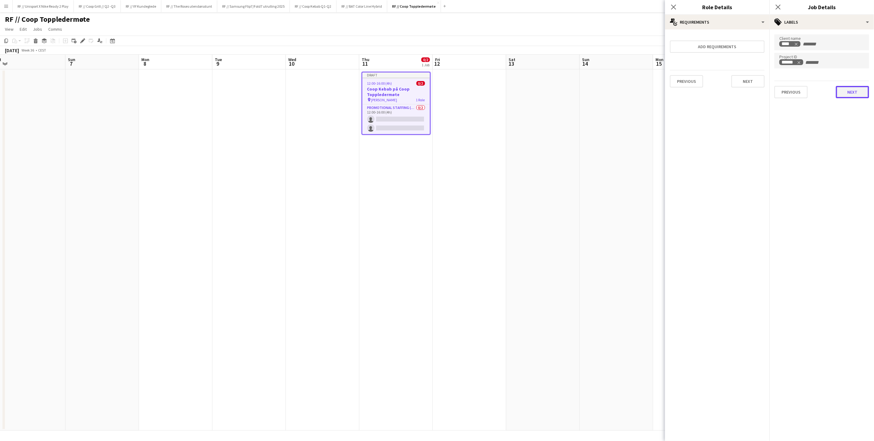
click at [855, 92] on button "Next" at bounding box center [852, 92] width 33 height 12
type input "*******"
click at [855, 62] on button "Next" at bounding box center [852, 63] width 33 height 12
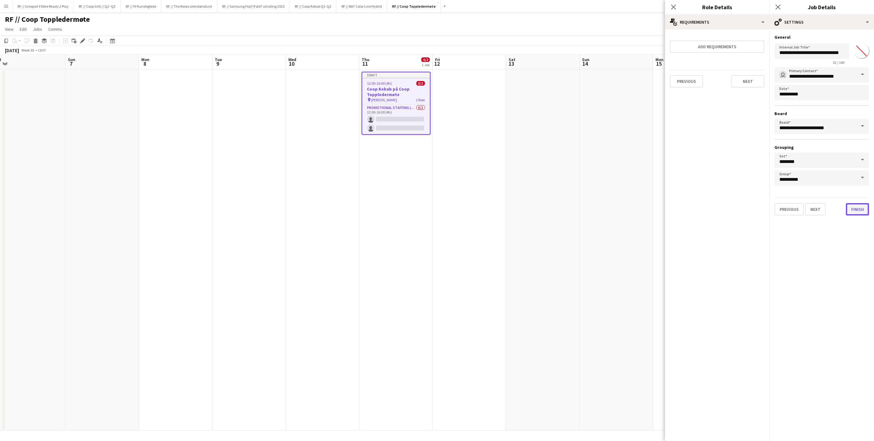
click at [863, 208] on button "Finish" at bounding box center [857, 209] width 23 height 12
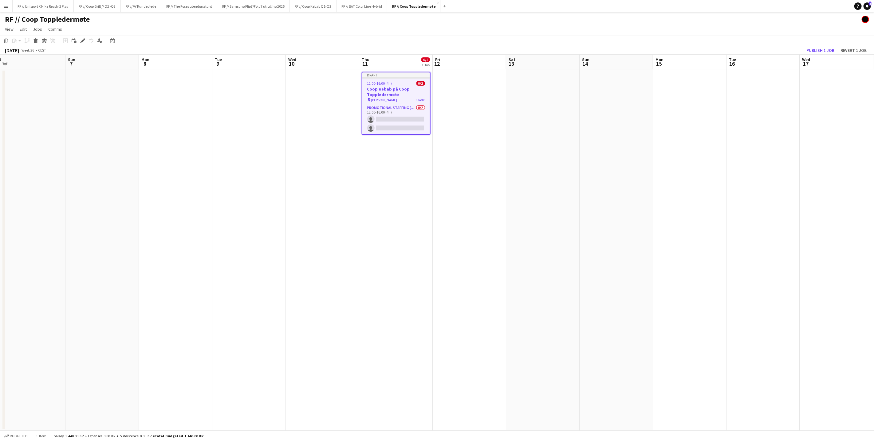
click at [461, 139] on app-date-cell at bounding box center [469, 250] width 73 height 362
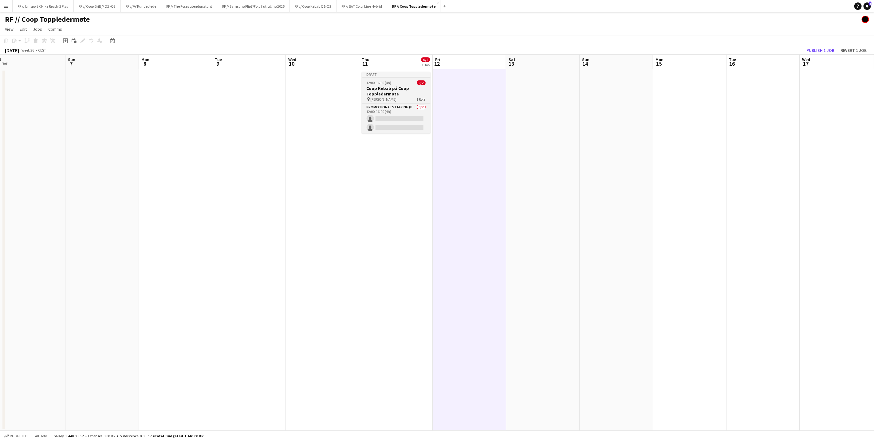
click at [396, 94] on h3 "Coop Kebab på Coop Toppledermøte" at bounding box center [396, 91] width 69 height 11
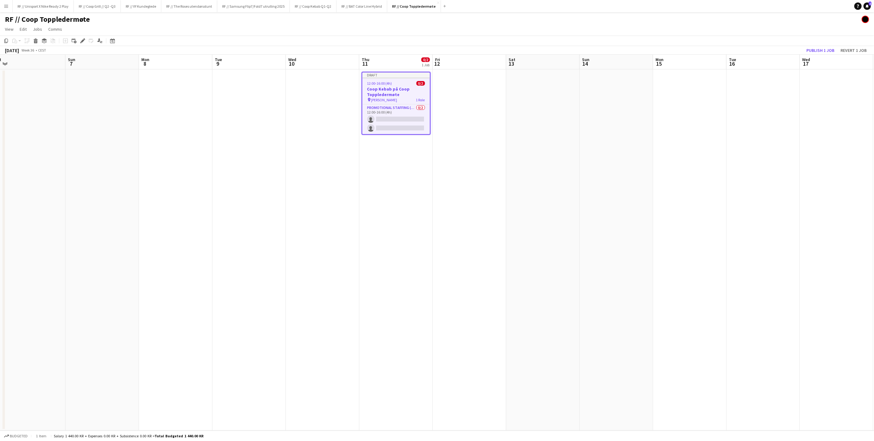
click at [86, 40] on div "Add job Add linked Job Edit Edit linked Job Applicants" at bounding box center [80, 40] width 47 height 7
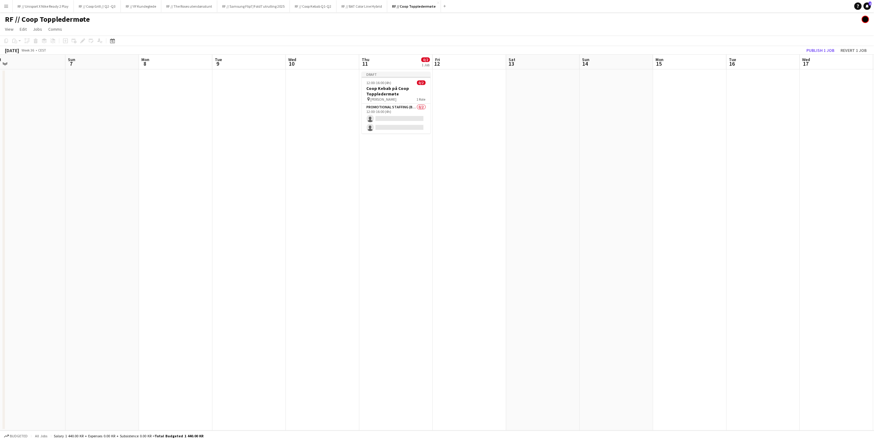
click at [374, 97] on div "pin Deichmans Bjørvika 1 Role" at bounding box center [396, 99] width 69 height 5
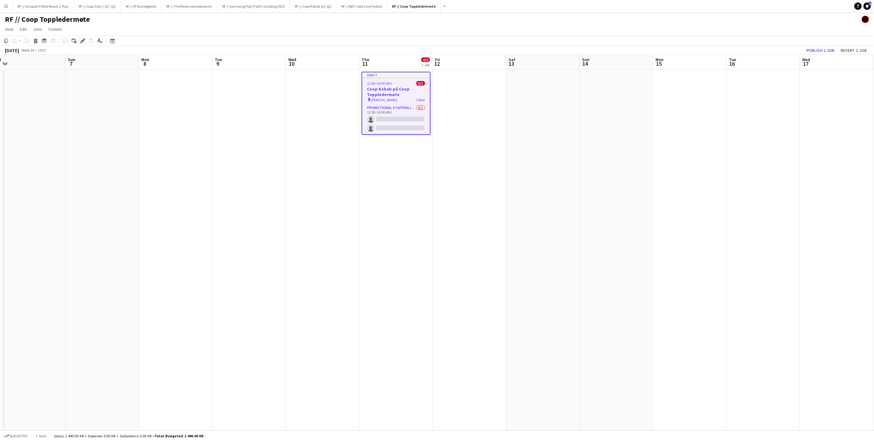
click at [83, 40] on icon at bounding box center [82, 40] width 3 height 3
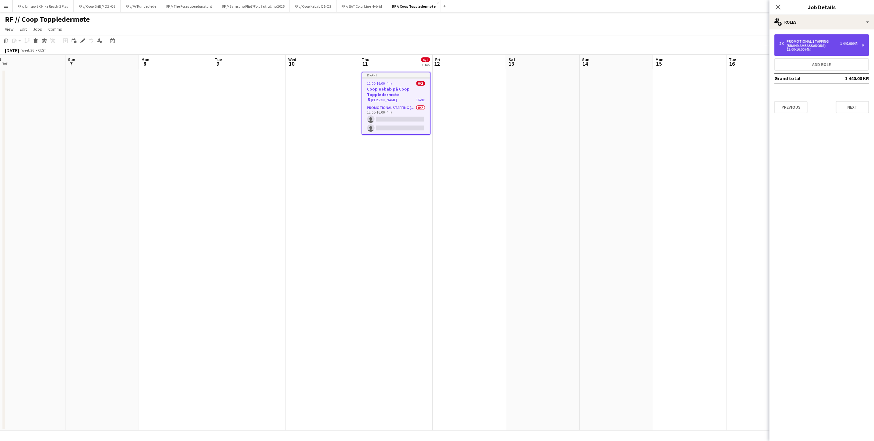
click at [795, 56] on div "2 x Promotional Staffing (Brand Ambassadors) 1 440.00 KR 12:00-16:00 (4h)" at bounding box center [821, 45] width 95 height 22
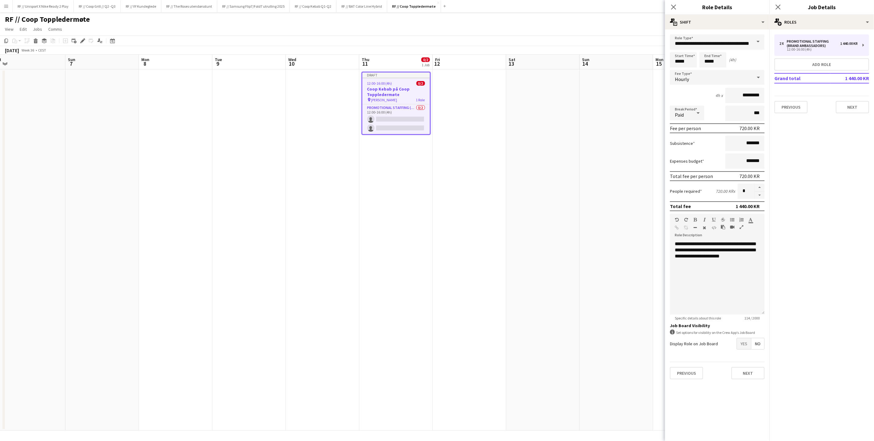
click at [747, 339] on span "Yes" at bounding box center [744, 344] width 14 height 11
click at [759, 407] on button "Next" at bounding box center [747, 405] width 33 height 12
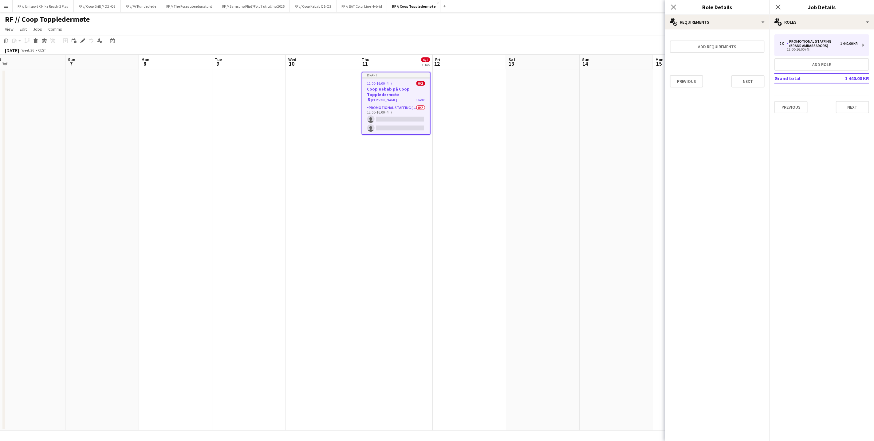
click at [615, 238] on app-date-cell at bounding box center [615, 250] width 73 height 362
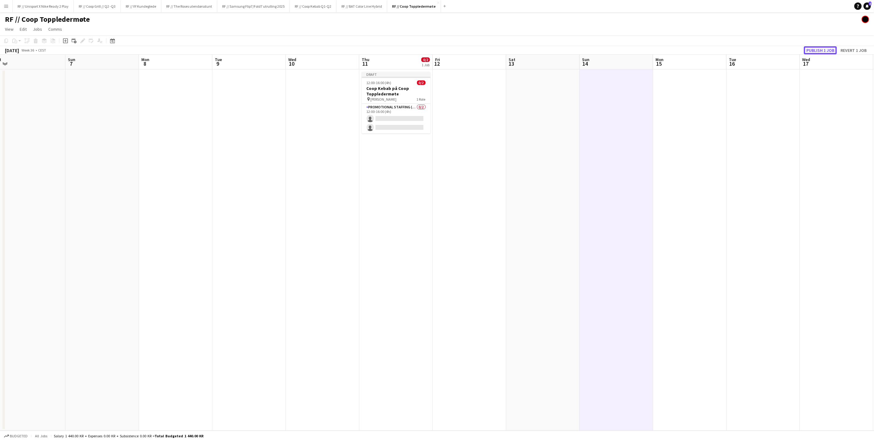
click at [820, 53] on button "Publish 1 job" at bounding box center [820, 50] width 33 height 8
click at [79, 16] on h1 "RF // Coop Toppledermøte" at bounding box center [47, 19] width 85 height 9
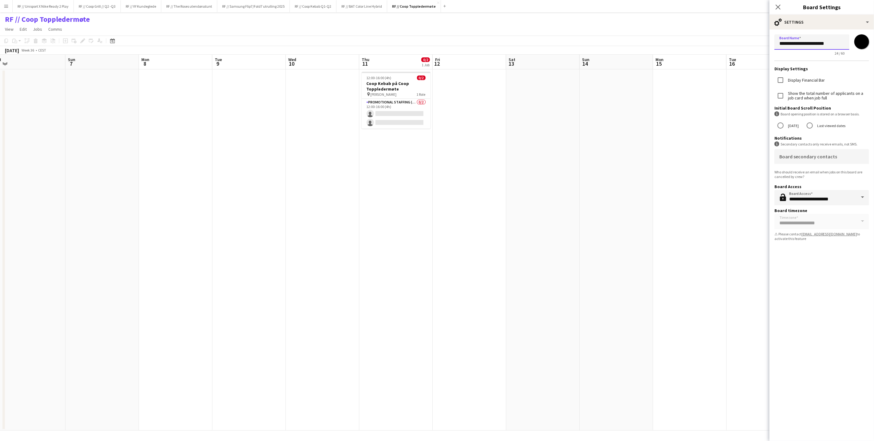
click at [837, 41] on input "**********" at bounding box center [811, 41] width 75 height 15
paste input "*******"
type input "**********"
click at [688, 139] on app-date-cell at bounding box center [689, 250] width 73 height 362
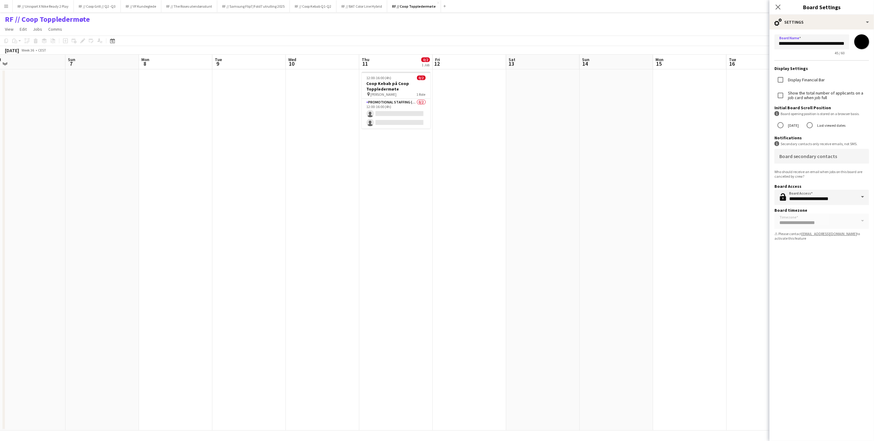
scroll to position [0, 0]
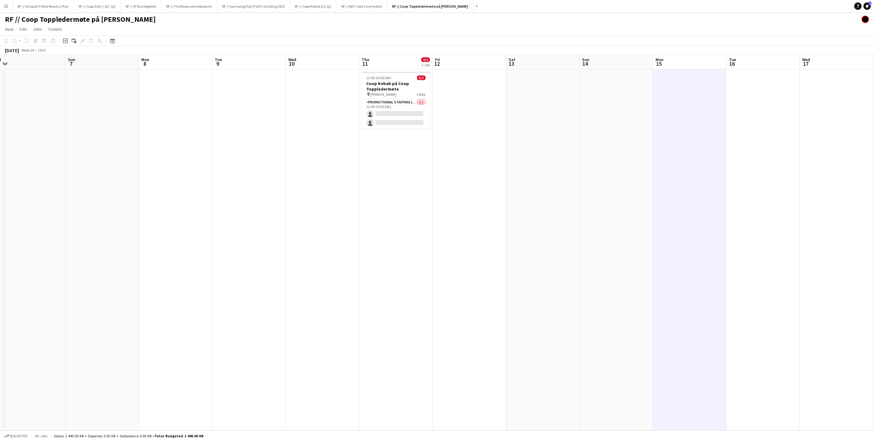
click at [558, 182] on app-date-cell at bounding box center [542, 250] width 73 height 362
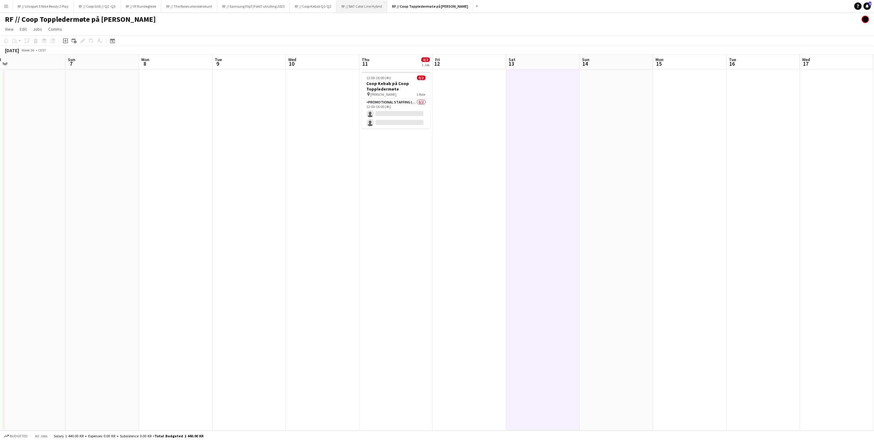
click at [362, 11] on button "RF // BAT Color Line Hybrid Close" at bounding box center [361, 6] width 51 height 12
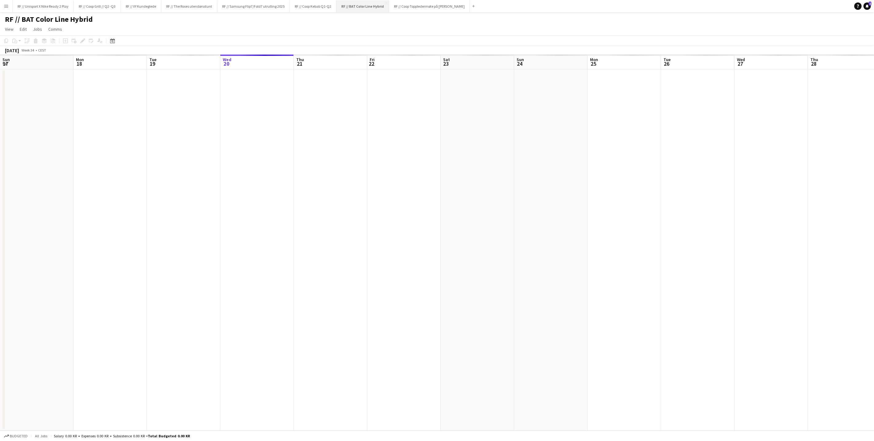
scroll to position [0, 147]
click at [410, 6] on button "RF // Coop Toppledermøte på Deichman Bjørvika Close" at bounding box center [429, 6] width 81 height 12
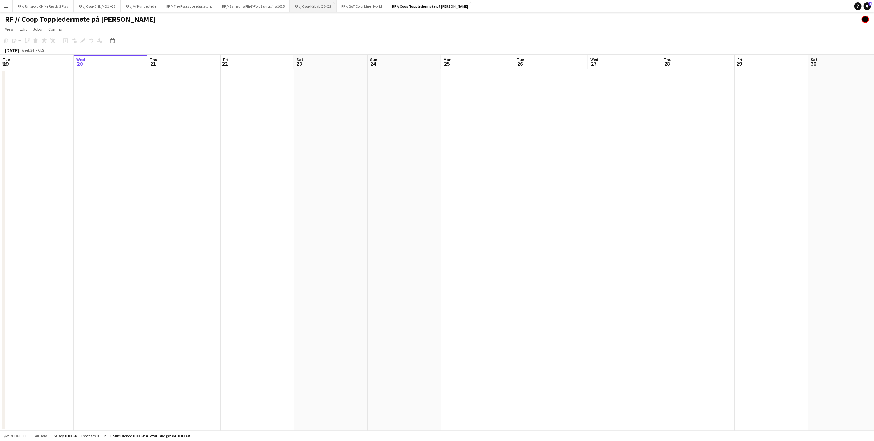
click at [313, 10] on button "RF // Coop Kebab Q1-Q2 Close" at bounding box center [313, 6] width 47 height 12
click at [263, 10] on button "RF // Samsung Flip7/Fold7 utrulling 2025 Close" at bounding box center [253, 6] width 72 height 12
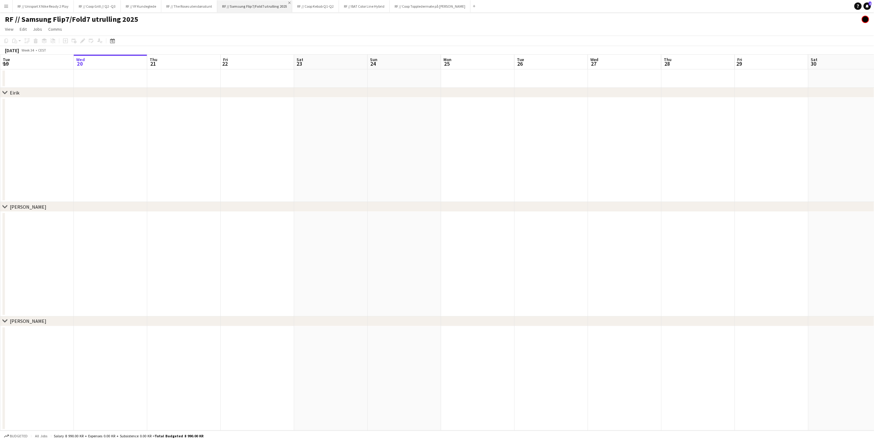
click at [291, 2] on app-icon "Close" at bounding box center [289, 3] width 2 height 2
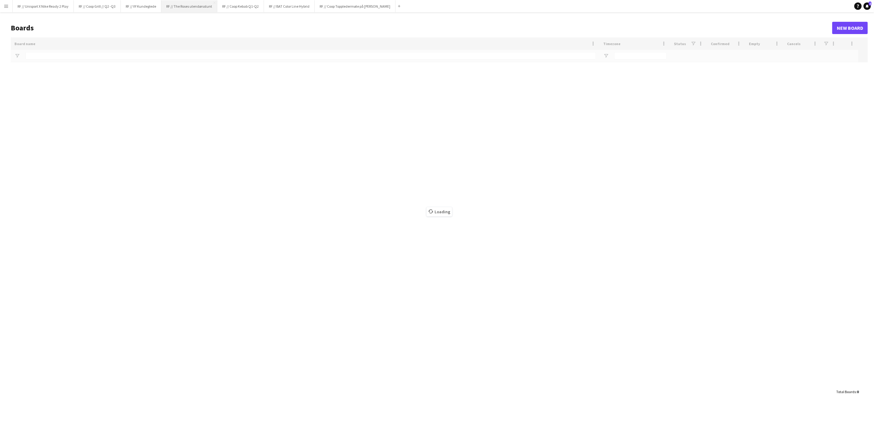
click at [182, 5] on button "RF // The Roses utendørsstunt Close" at bounding box center [189, 6] width 56 height 12
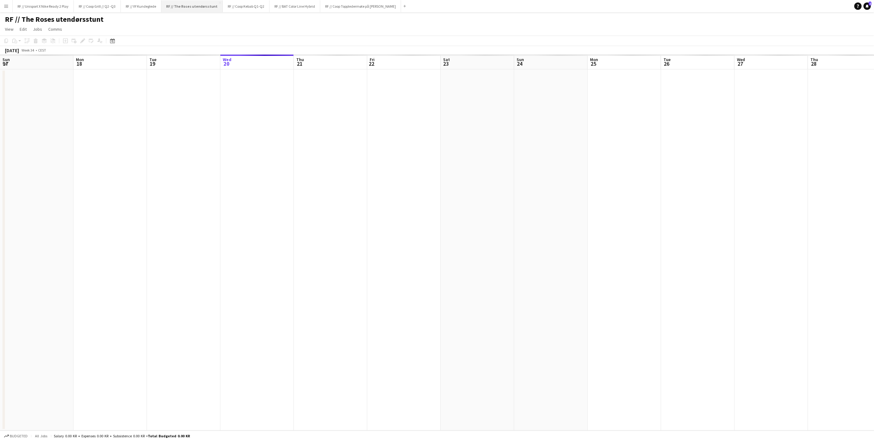
scroll to position [0, 147]
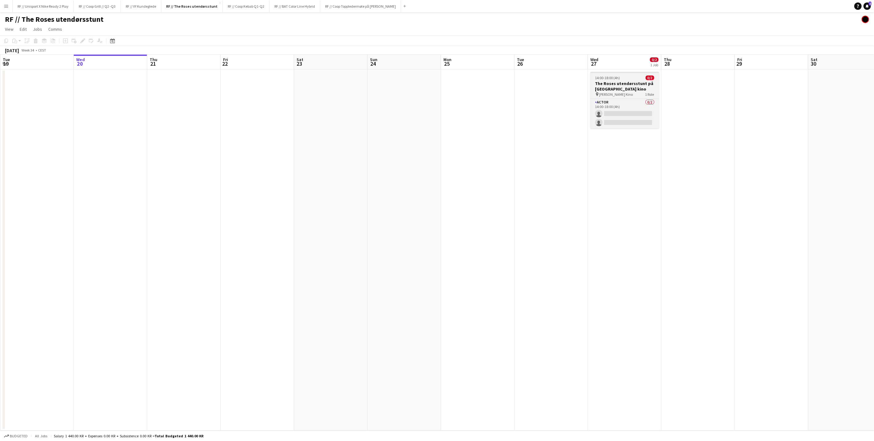
click at [611, 82] on h3 "The Roses utendørsstunt på Klingenberg kino" at bounding box center [624, 86] width 69 height 11
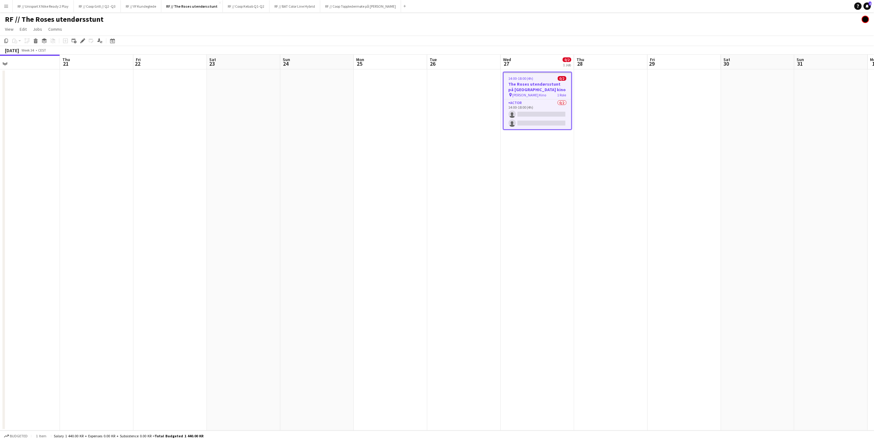
drag, startPoint x: 416, startPoint y: 123, endPoint x: 265, endPoint y: 110, distance: 151.4
click at [310, 115] on app-calendar-viewport "Sun 17 Mon 18 Tue 19 Wed 20 Thu 21 Fri 22 Sat 23 Sun 24 Mon 25 Tue 26 Wed 27 0/…" at bounding box center [437, 243] width 874 height 376
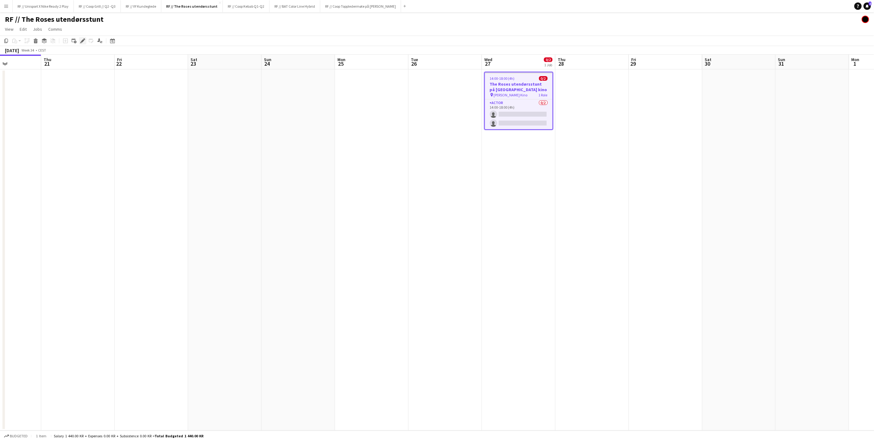
click at [81, 40] on icon "Edit" at bounding box center [82, 40] width 5 height 5
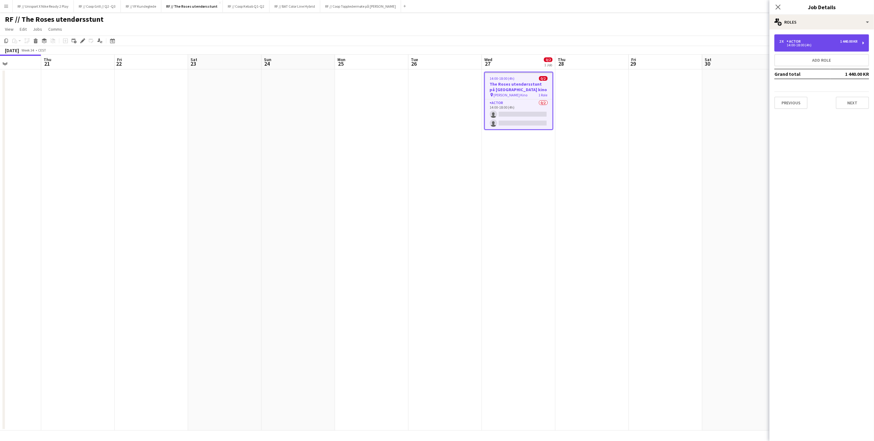
click at [820, 45] on div "14:00-18:00 (4h)" at bounding box center [818, 45] width 78 height 3
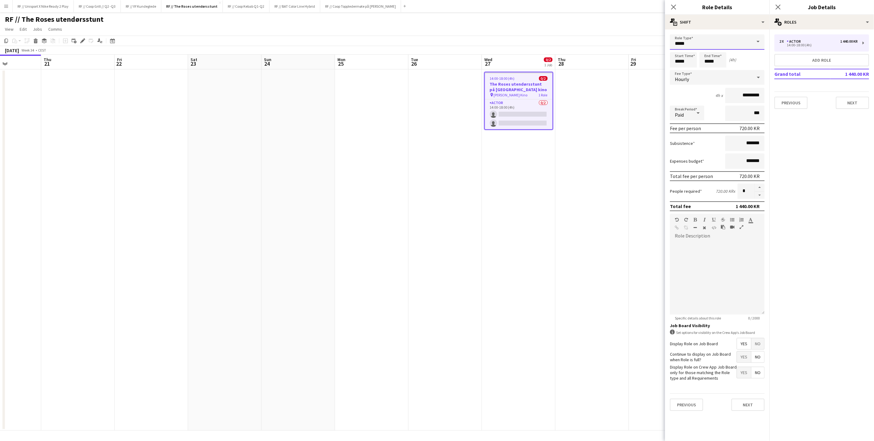
click at [734, 41] on input "*****" at bounding box center [717, 41] width 95 height 15
click at [719, 82] on span "Promotional Staffing (Brand Ambassadors)" at bounding box center [717, 82] width 85 height 6
type input "**********"
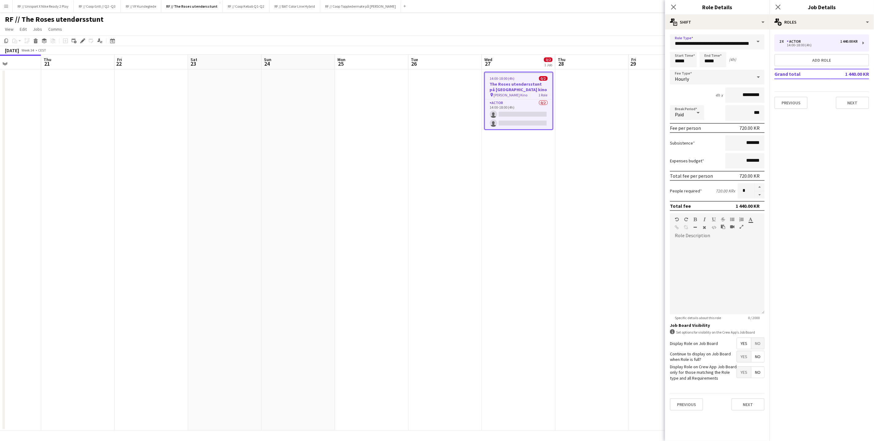
click at [748, 409] on div "Previous Next" at bounding box center [717, 404] width 95 height 22
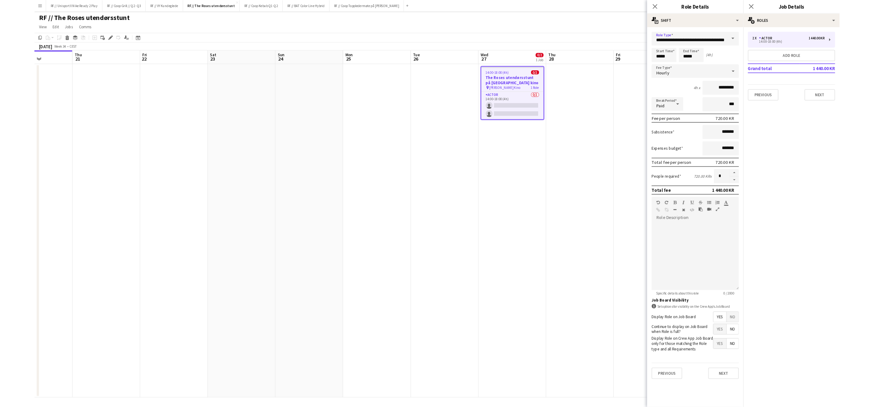
scroll to position [0, 0]
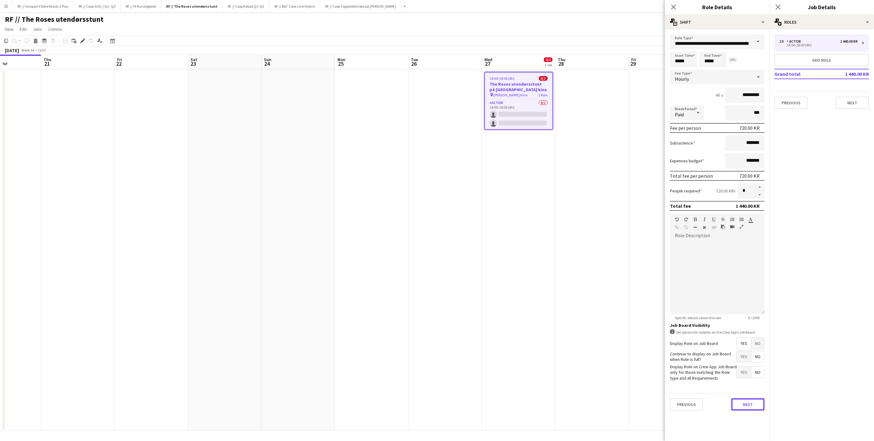
click at [746, 404] on button "Next" at bounding box center [747, 405] width 33 height 12
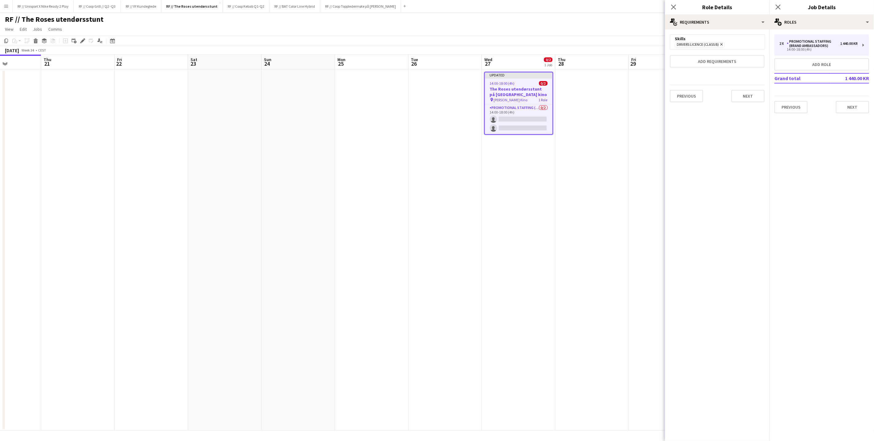
click at [575, 251] on app-date-cell at bounding box center [591, 250] width 73 height 362
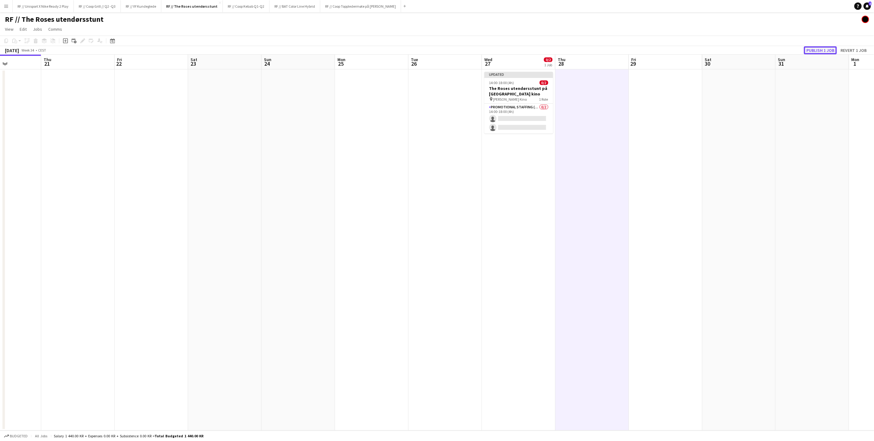
click at [819, 51] on button "Publish 1 job" at bounding box center [820, 50] width 33 height 8
click at [515, 173] on app-date-cell "14:00-18:00 (4h) 0/2 The Roses utendørsstunt på Klingenberg kino pin Klingenber…" at bounding box center [518, 250] width 73 height 362
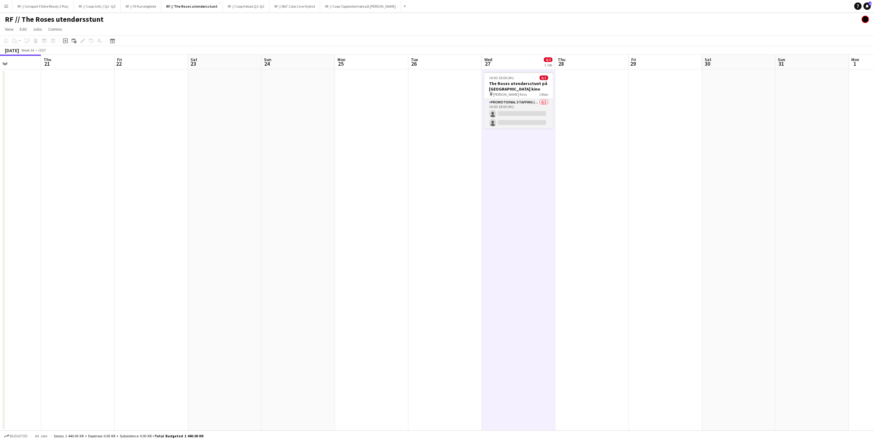
click at [515, 113] on app-card-role "Promotional Staffing (Brand Ambassadors) 0/2 14:00-18:00 (4h) single-neutral-ac…" at bounding box center [518, 114] width 69 height 30
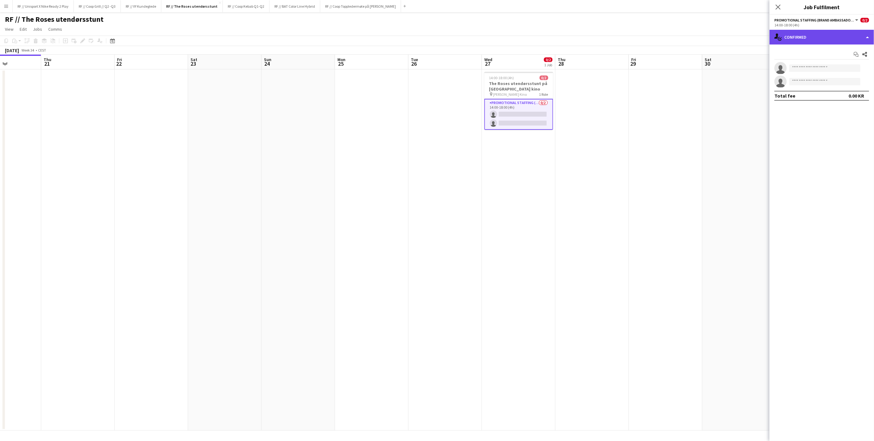
click at [866, 36] on div "single-neutral-actions-check-2 Confirmed" at bounding box center [821, 37] width 104 height 15
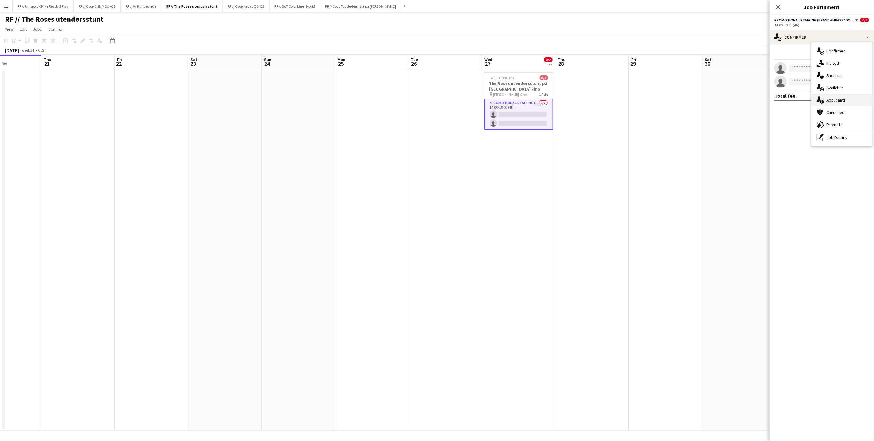
click at [848, 97] on div "single-neutral-actions-information Applicants" at bounding box center [841, 100] width 61 height 12
click at [844, 54] on span "Unavailable" at bounding box center [835, 53] width 24 height 4
click at [811, 53] on span "Declined" at bounding box center [809, 53] width 17 height 4
click at [784, 56] on span "Applicants" at bounding box center [785, 53] width 22 height 9
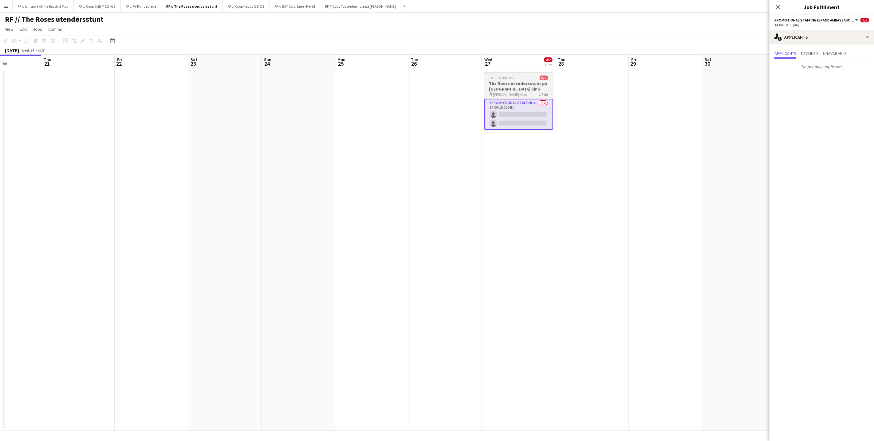
click at [521, 94] on div "pin Klingenberg Kino 1 Role" at bounding box center [518, 94] width 69 height 5
click at [778, 9] on icon "Close pop-in" at bounding box center [778, 7] width 6 height 6
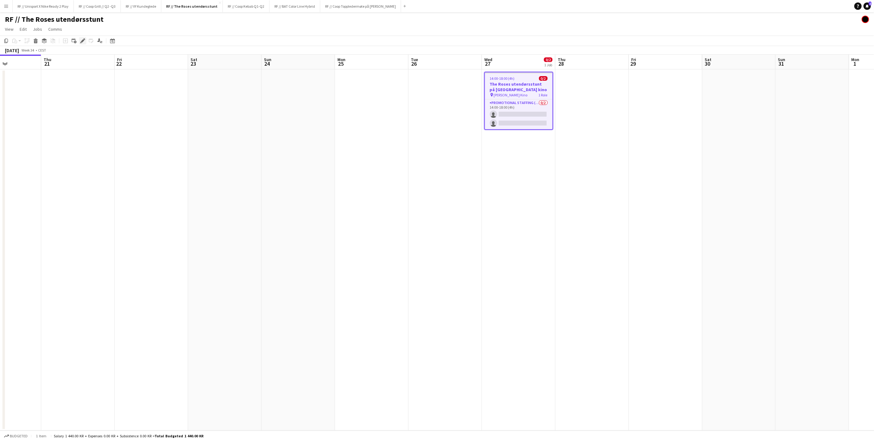
click at [84, 41] on icon "Edit" at bounding box center [82, 40] width 5 height 5
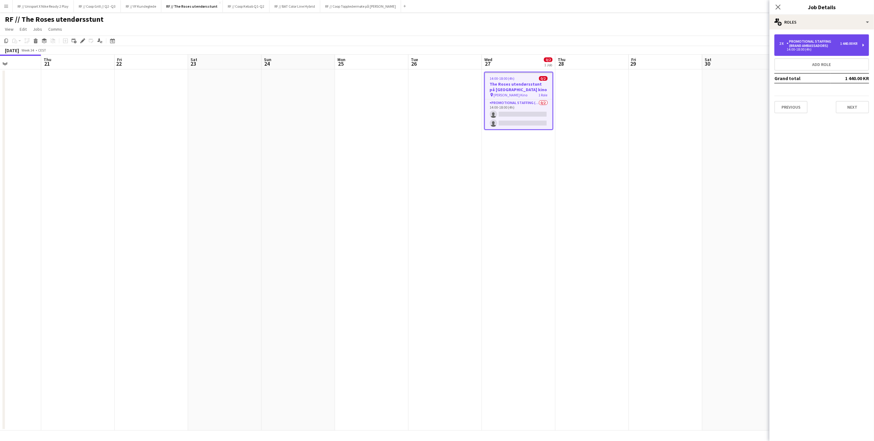
click at [817, 46] on div "Promotional Staffing (Brand Ambassadors)" at bounding box center [812, 43] width 53 height 9
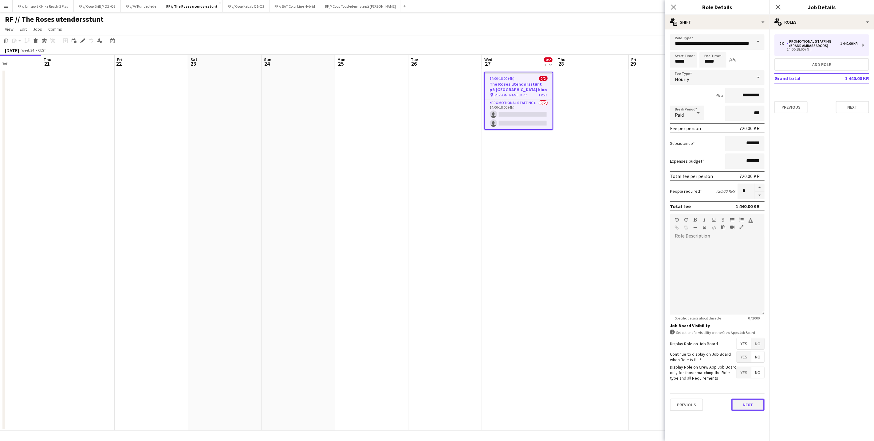
click at [742, 399] on button "Next" at bounding box center [747, 405] width 33 height 12
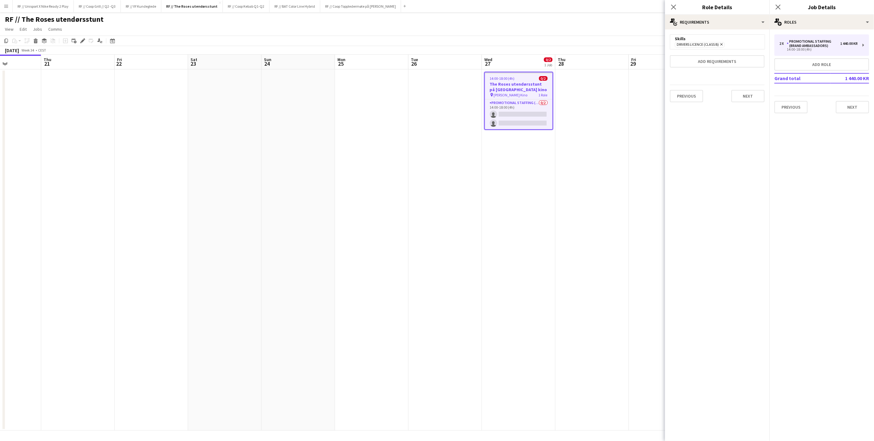
click at [634, 306] on app-date-cell at bounding box center [664, 250] width 73 height 362
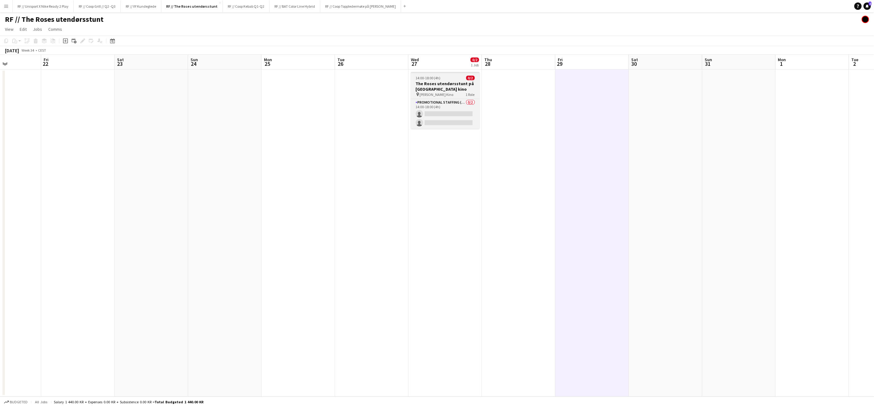
click at [434, 90] on h3 "The Roses utendørsstunt på Klingenberg kino" at bounding box center [445, 86] width 69 height 11
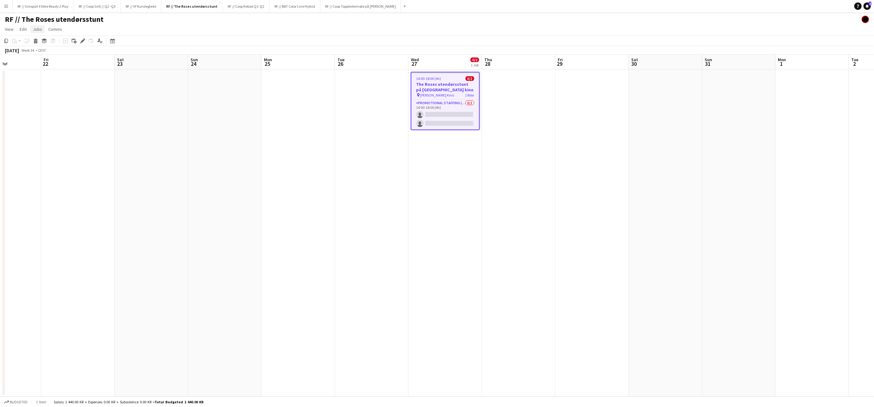
click at [38, 29] on span "Jobs" at bounding box center [37, 29] width 9 height 6
click at [56, 145] on span "Copy Role URL" at bounding box center [49, 144] width 26 height 6
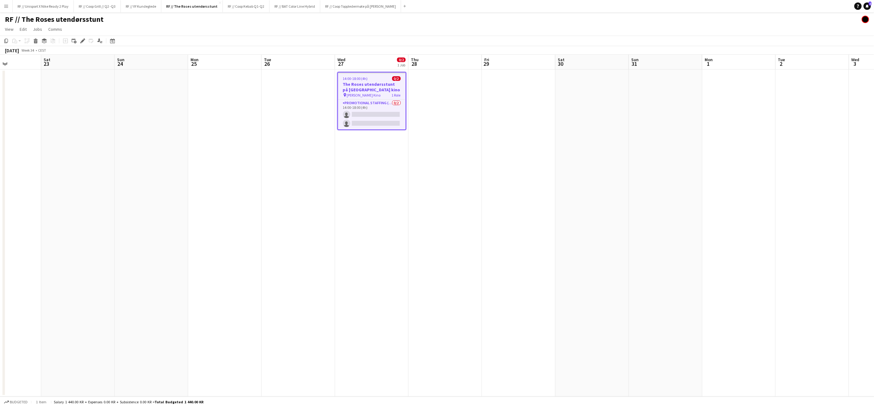
drag, startPoint x: 279, startPoint y: 162, endPoint x: 380, endPoint y: 145, distance: 102.4
click at [261, 162] on app-date-cell at bounding box center [224, 232] width 73 height 327
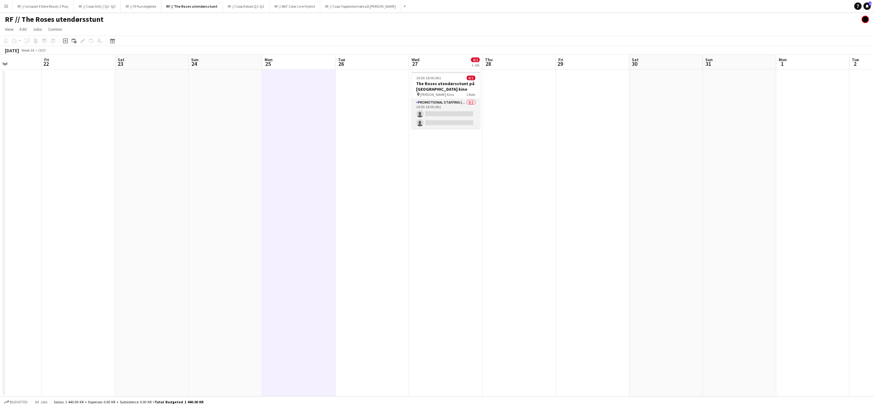
click at [444, 116] on app-card-role "Promotional Staffing (Brand Ambassadors) 0/2 14:00-18:00 (4h) single-neutral-ac…" at bounding box center [445, 114] width 69 height 30
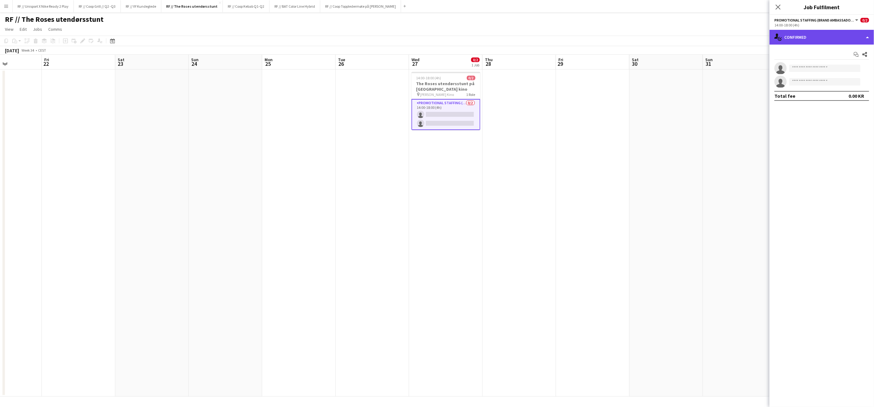
click at [859, 39] on div "single-neutral-actions-check-2 Confirmed" at bounding box center [821, 37] width 104 height 15
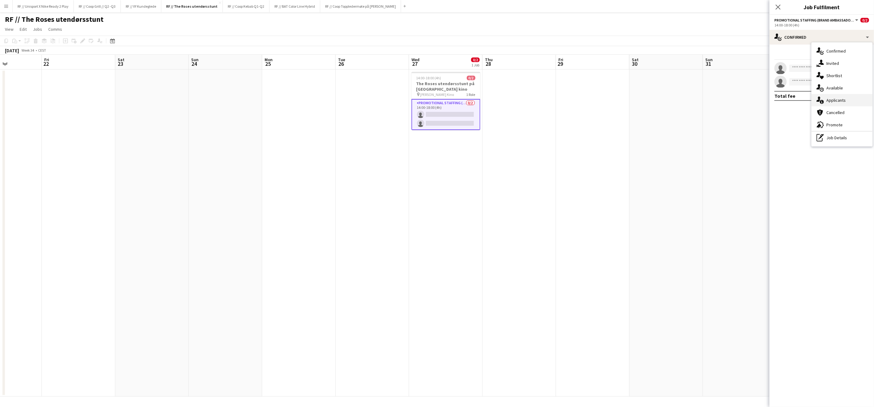
click at [837, 100] on div "single-neutral-actions-information Applicants" at bounding box center [841, 100] width 61 height 12
click at [713, 128] on app-date-cell at bounding box center [739, 232] width 73 height 327
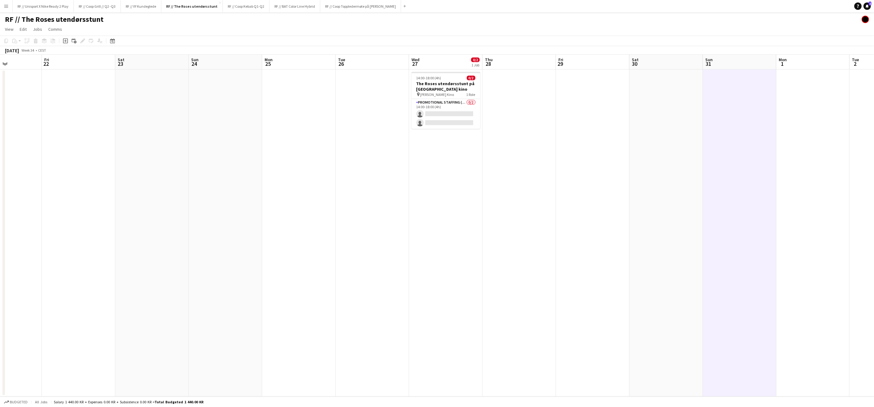
drag, startPoint x: 461, startPoint y: 29, endPoint x: 460, endPoint y: 35, distance: 5.9
click at [461, 29] on app-page-menu "View Day view expanded Day view collapsed Month view Date picker Jump to today …" at bounding box center [437, 30] width 874 height 12
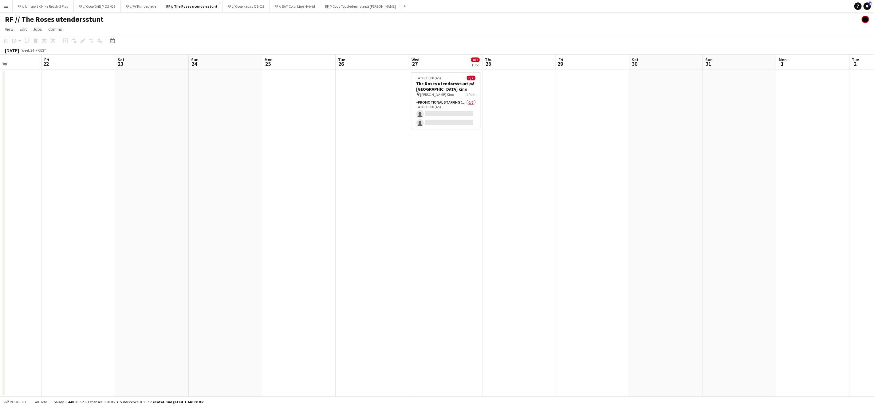
click at [208, 37] on app-toolbar "Copy Paste Paste Command V Paste with crew Command Shift V Paste linked Job Del…" at bounding box center [437, 41] width 874 height 10
click at [142, 6] on button "RF // VY Kundeglede Close" at bounding box center [141, 6] width 41 height 12
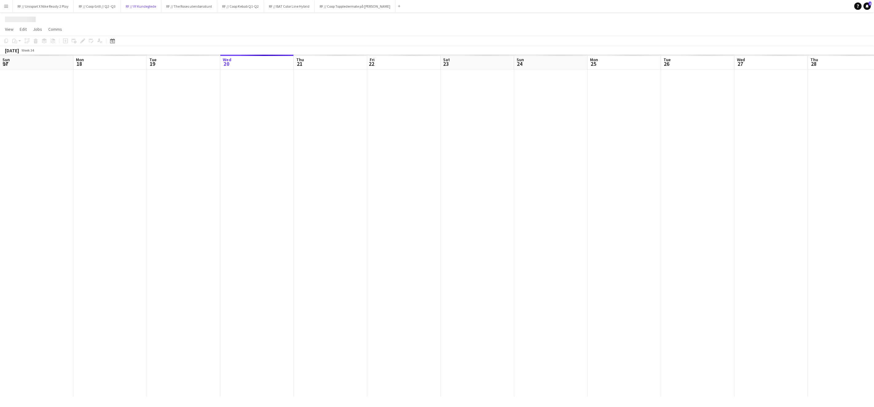
scroll to position [0, 147]
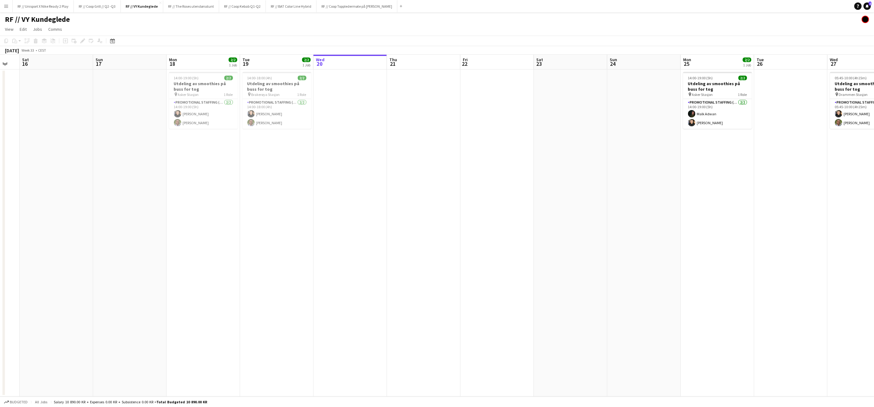
drag, startPoint x: 202, startPoint y: 189, endPoint x: 350, endPoint y: 232, distance: 154.2
click at [369, 229] on app-calendar-viewport "Wed 13 Thu 14 Fri 15 Sat 16 Sun 17 Mon 18 2/2 1 Job Tue 19 2/2 1 Job Wed 20 Thu…" at bounding box center [437, 226] width 874 height 342
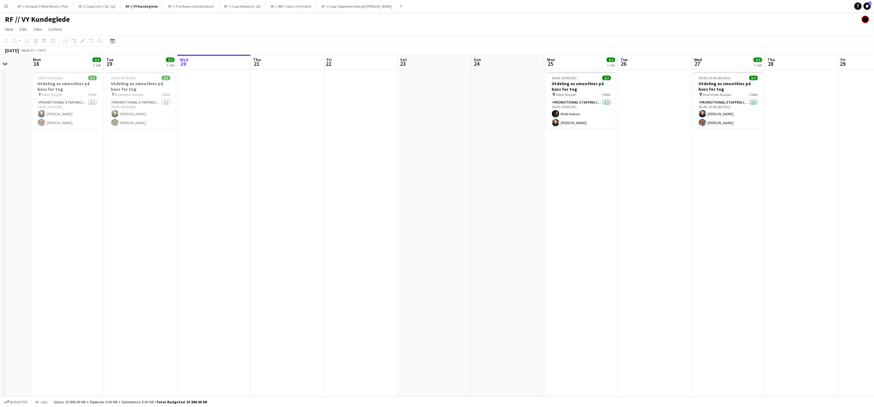
scroll to position [0, 241]
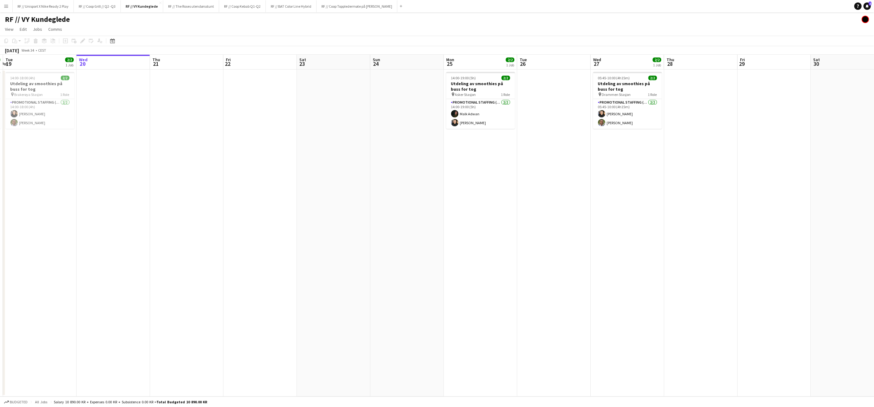
drag, startPoint x: 534, startPoint y: 215, endPoint x: 356, endPoint y: 226, distance: 177.9
click at [356, 226] on app-calendar-viewport "Sat 16 Sun 17 Mon 18 2/2 1 Job Tue 19 2/2 1 Job Wed 20 Thu 21 Fri 22 Sat 23 Sun…" at bounding box center [437, 226] width 874 height 342
drag, startPoint x: 473, startPoint y: 217, endPoint x: 343, endPoint y: 226, distance: 130.8
click at [404, 225] on app-calendar-viewport "Sat 16 Sun 17 Mon 18 2/2 1 Job Tue 19 2/2 1 Job Wed 20 Thu 21 Fri 22 Sat 23 Sun…" at bounding box center [437, 226] width 874 height 342
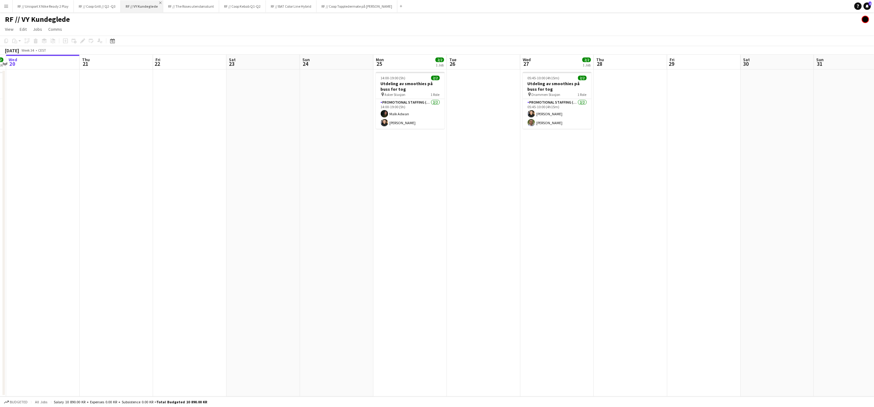
click at [161, 2] on app-icon "Close" at bounding box center [160, 3] width 2 height 2
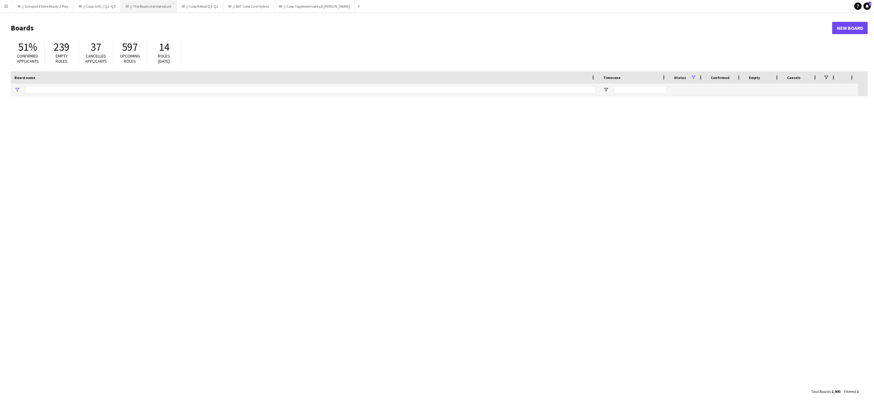
type input "*****"
click at [264, 9] on button "RF // BAT Color Line Hybrid Close" at bounding box center [248, 6] width 51 height 12
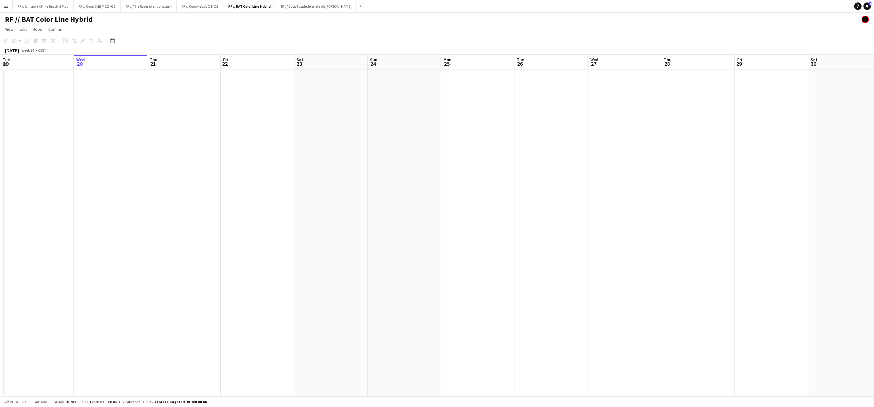
click at [258, 123] on app-calendar-viewport "Sun 17 Mon 18 Tue 19 Wed 20 Thu 21 Fri 22 Sat 23 Sun 24 Mon 25 Tue 26 Wed 27 Th…" at bounding box center [437, 226] width 874 height 342
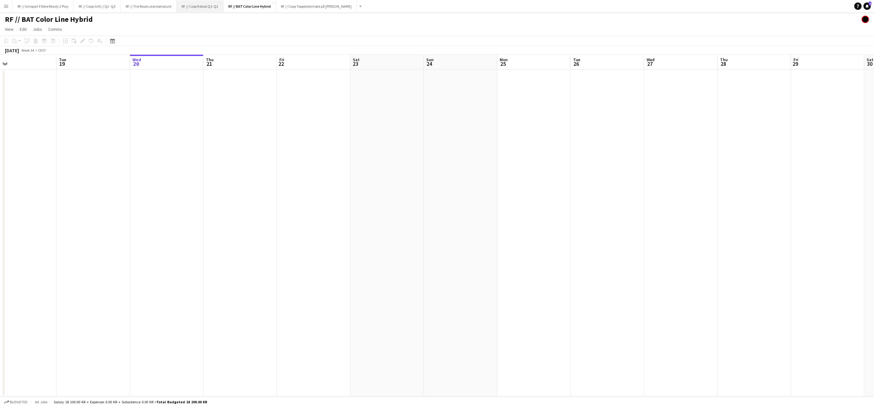
click at [202, 10] on button "RF // Coop Kebab Q1-Q2 Close" at bounding box center [200, 6] width 47 height 12
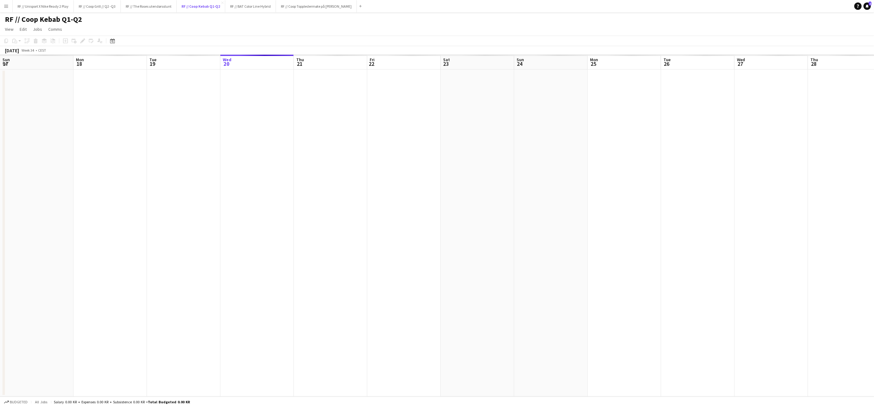
scroll to position [0, 147]
click at [294, 169] on app-calendar-viewport "Sun 17 Mon 18 Tue 19 Wed 20 Thu 21 Fri 22 Sat 23 Sun 24 Mon 25 Tue 26 Wed 27 Th…" at bounding box center [437, 226] width 874 height 342
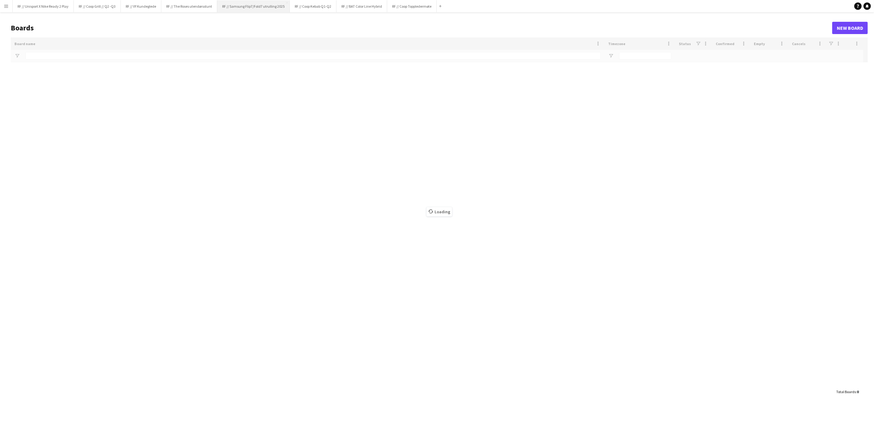
type input "*****"
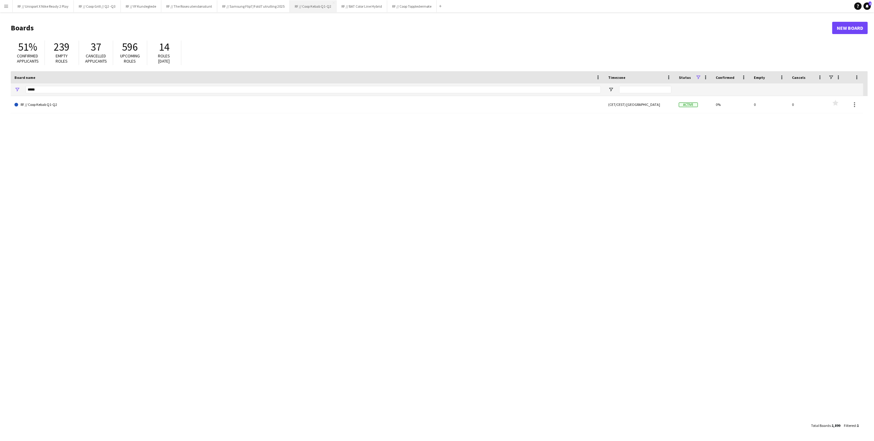
click at [313, 7] on button "RF // Coop Kebab Q1-Q2 Close" at bounding box center [313, 6] width 47 height 12
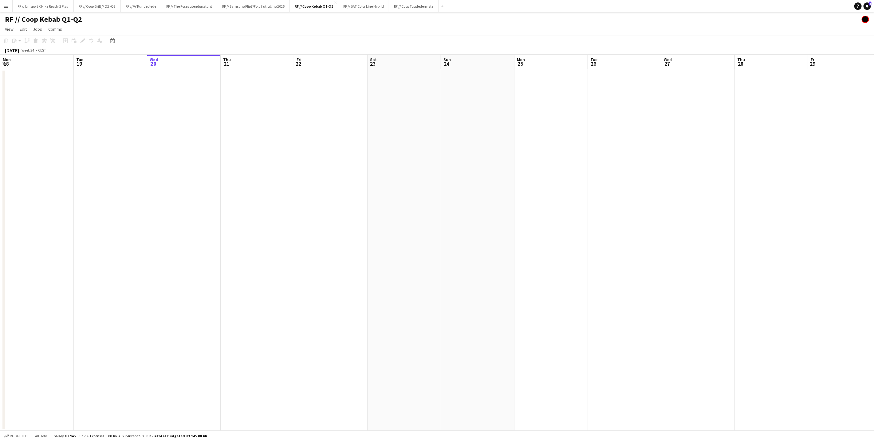
drag, startPoint x: 315, startPoint y: 129, endPoint x: 405, endPoint y: 159, distance: 93.8
click at [337, 132] on app-calendar-viewport "Sat 16 Sun 17 Mon 18 Tue 19 Wed 20 Thu 21 Fri 22 Sat 23 Sun 24 Mon 25 Tue 26 We…" at bounding box center [437, 243] width 874 height 376
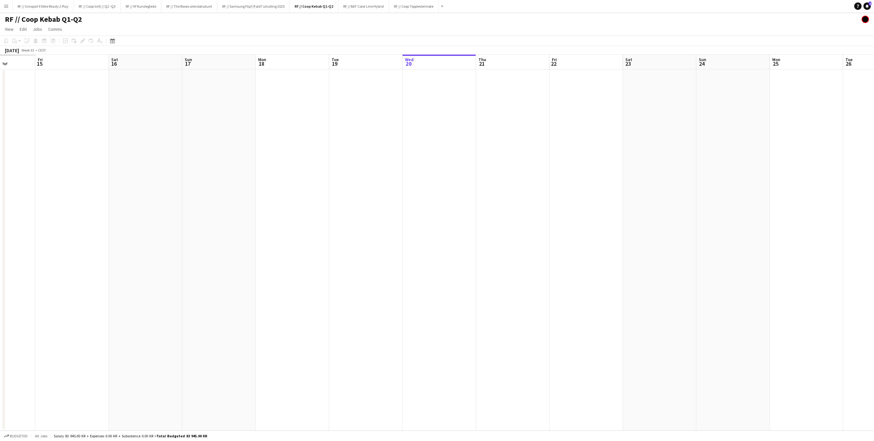
drag, startPoint x: 255, startPoint y: 221, endPoint x: 416, endPoint y: 260, distance: 165.1
click at [470, 235] on app-calendar-viewport "Tue 12 Wed 13 Thu 14 Fri 15 Sat 16 Sun 17 Mon 18 Tue 19 Wed 20 Thu 21 Fri 22 Sa…" at bounding box center [437, 243] width 874 height 376
click at [456, 241] on app-calendar-viewport "Tue 12 Wed 13 Thu 14 Fri 15 Sat 16 Sun 17 Mon 18 Tue 19 Wed 20 Thu 21 Fri 22 Sa…" at bounding box center [437, 243] width 874 height 376
drag, startPoint x: 343, startPoint y: 244, endPoint x: 606, endPoint y: 235, distance: 262.8
click at [547, 233] on app-calendar-viewport "Sun 10 Mon 11 Tue 12 Wed 13 Thu 14 Fri 15 Sat 16 Sun 17 Mon 18 Tue 19 Wed 20 Th…" at bounding box center [437, 243] width 874 height 376
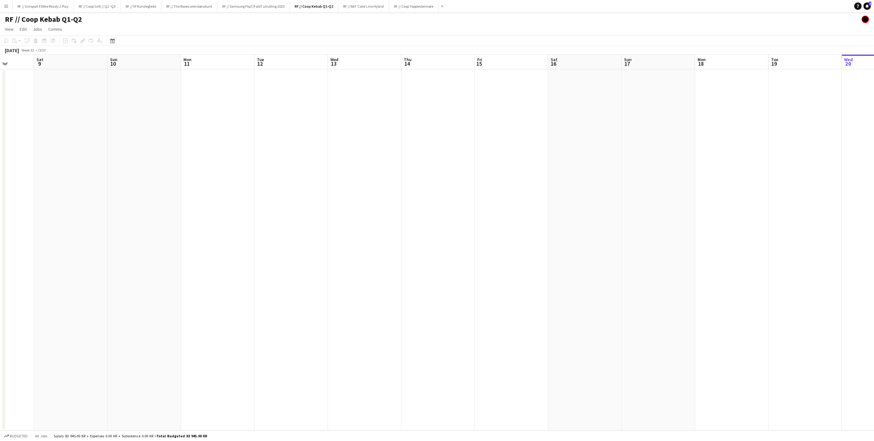
click at [709, 222] on app-calendar-viewport "Wed 6 Thu 7 Fri 8 Sat 9 Sun 10 Mon 11 Tue 12 Wed 13 Thu 14 Fri 15 Sat 16 Sun 17…" at bounding box center [437, 243] width 874 height 376
drag, startPoint x: 556, startPoint y: 240, endPoint x: 609, endPoint y: 247, distance: 53.3
click at [680, 239] on app-calendar-viewport "Tue 29 Wed 30 Thu 31 Fri 1 Sat 2 Sun 3 Mon 4 Tue 5 Wed 6 Thu 7 Fri 8 Sat 9 Sun …" at bounding box center [437, 243] width 874 height 376
drag, startPoint x: 544, startPoint y: 253, endPoint x: 589, endPoint y: 249, distance: 45.4
click at [708, 245] on app-calendar-viewport "Thu 24 Fri 25 Sat 26 Sun 27 Mon 28 Tue 29 Wed 30 Thu 31 Fri 1 Sat 2 Sun 3 Mon 4…" at bounding box center [437, 243] width 874 height 376
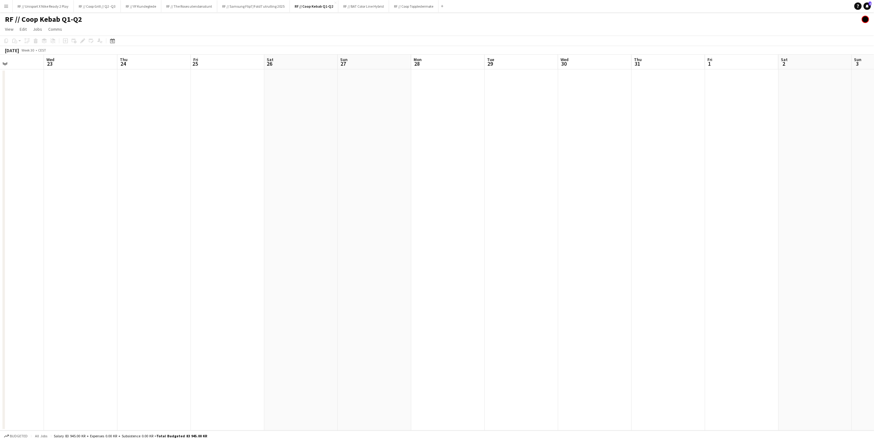
drag, startPoint x: 259, startPoint y: 249, endPoint x: 628, endPoint y: 226, distance: 369.0
click at [628, 226] on app-calendar-viewport "Sun 20 Mon 21 Tue 22 Wed 23 Thu 24 Fri 25 Sat 26 Sun 27 Mon 28 Tue 29 Wed 30 Th…" at bounding box center [437, 243] width 874 height 376
drag, startPoint x: 646, startPoint y: 237, endPoint x: 523, endPoint y: 259, distance: 124.9
click at [679, 237] on app-calendar-viewport "Sat 12 Sun 13 Mon 14 Tue 15 Wed 16 Thu 17 Fri 18 Sat 19 Sun 20 Mon 21 Tue 22 We…" at bounding box center [437, 243] width 874 height 376
drag, startPoint x: 365, startPoint y: 262, endPoint x: 749, endPoint y: 253, distance: 384.1
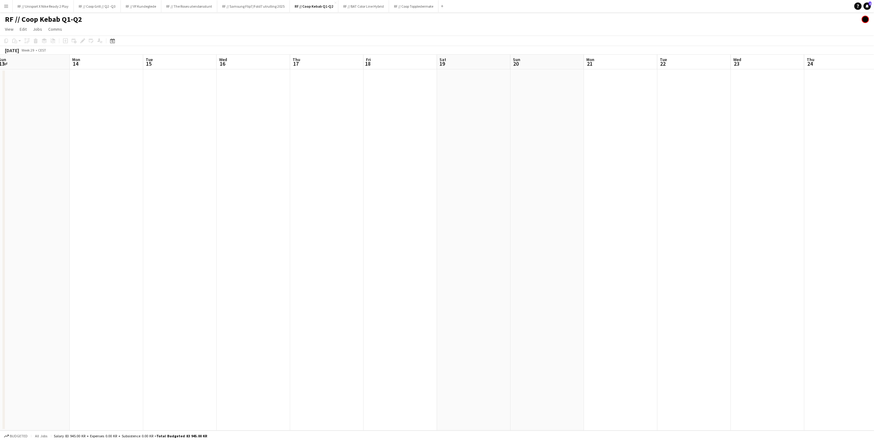
click at [754, 251] on app-calendar-viewport "Fri 11 Sat 12 Sun 13 Mon 14 Tue 15 Wed 16 Thu 17 Fri 18 Sat 19 Sun 20 Mon 21 Tu…" at bounding box center [437, 243] width 874 height 376
drag, startPoint x: 358, startPoint y: 263, endPoint x: 787, endPoint y: 240, distance: 429.4
click at [765, 241] on app-calendar-viewport "Sun 6 Mon 7 Tue 8 Wed 9 Thu 10 Fri 11 Sat 12 Sun 13 Mon 14 Tue 15 Wed 16 Thu 17…" at bounding box center [437, 243] width 874 height 376
drag, startPoint x: 481, startPoint y: 249, endPoint x: 786, endPoint y: 240, distance: 305.1
click at [764, 240] on app-calendar-viewport "Sun 29 Mon 30 Tue 1 Wed 2 Thu 3 Fri 4 Sat 5 Sun 6 Mon 7 Tue 8 Wed 9 Thu 10 Fri …" at bounding box center [437, 243] width 874 height 376
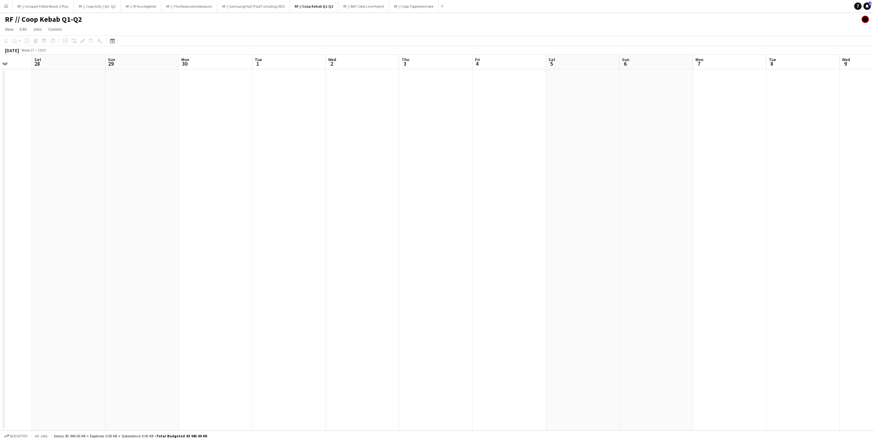
drag, startPoint x: 602, startPoint y: 239, endPoint x: 775, endPoint y: 233, distance: 172.7
click at [734, 235] on app-calendar-viewport "Wed 25 Thu 26 Fri 27 Sat 28 Sun 29 Mon 30 Tue 1 Wed 2 Thu 3 Fri 4 Sat 5 Sun 6 M…" at bounding box center [437, 243] width 874 height 376
drag, startPoint x: 554, startPoint y: 232, endPoint x: 747, endPoint y: 224, distance: 194.0
click at [729, 224] on app-calendar-viewport "Thu 19 Fri 20 Sat 21 Sun 22 Mon 23 Tue 24 Wed 25 Thu 26 Fri 27 Sat 28 Sun 29 Mo…" at bounding box center [437, 243] width 874 height 376
drag, startPoint x: 499, startPoint y: 213, endPoint x: 628, endPoint y: 209, distance: 128.8
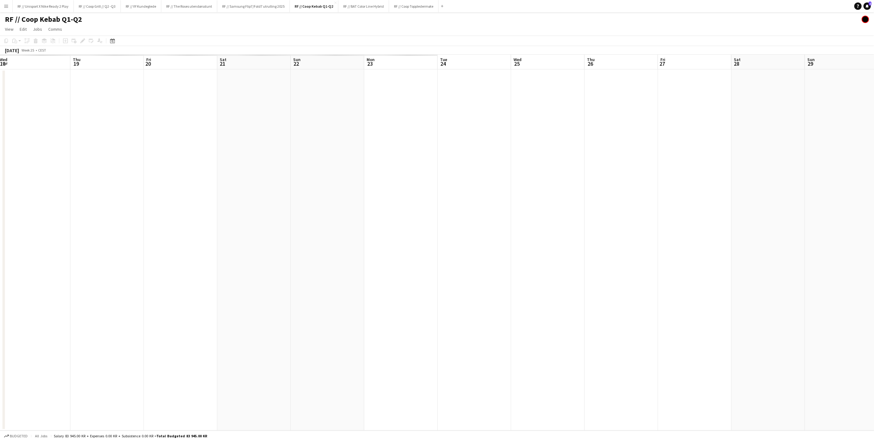
click at [631, 207] on app-calendar-viewport "Mon 16 Tue 17 Wed 18 Thu 19 Fri 20 Sat 21 Sun 22 Mon 23 Tue 24 Wed 25 Thu 26 Fr…" at bounding box center [437, 243] width 874 height 376
drag, startPoint x: 346, startPoint y: 205, endPoint x: 652, endPoint y: 188, distance: 307.3
click at [621, 188] on app-calendar-viewport "Mon 9 Tue 10 Wed 11 Thu 12 Fri 13 Sat 14 Sun 15 Mon 16 Tue 17 Wed 18 Thu 19 Fri…" at bounding box center [437, 243] width 874 height 376
drag, startPoint x: 280, startPoint y: 189, endPoint x: 566, endPoint y: 189, distance: 286.9
click at [697, 180] on app-calendar-viewport "Fri 6 Sat 7 Sun 8 Mon 9 Tue 10 Wed 11 Thu 12 Fri 13 Sat 14 Sun 15 Mon 16 Tue 17…" at bounding box center [437, 243] width 874 height 376
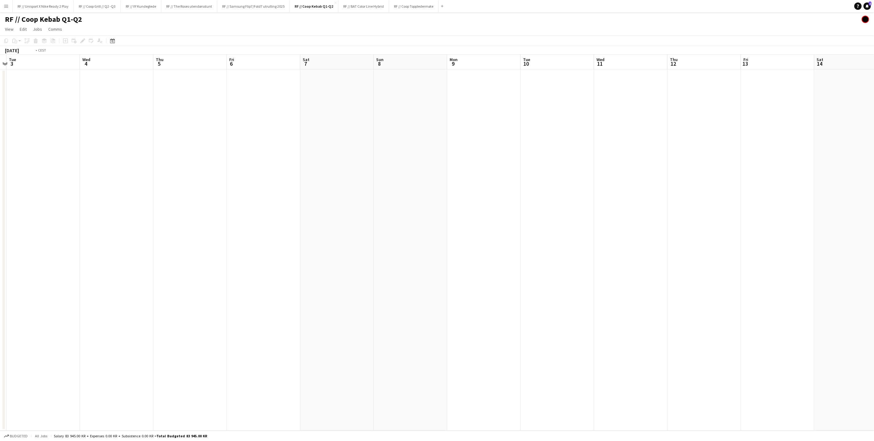
drag, startPoint x: 553, startPoint y: 206, endPoint x: 617, endPoint y: 208, distance: 64.2
click at [692, 205] on app-calendar-viewport "Sat 31 Sun 1 Mon 2 Tue 3 Wed 4 Thu 5 Fri 6 Sat 7 Sun 8 Mon 9 Tue 10 Wed 11 Thu …" at bounding box center [437, 243] width 874 height 376
click at [653, 206] on app-calendar-viewport "Thu 29 Fri 30 Sat 31 Sun 1 Mon 2 Tue 3 Wed 4 Thu 5 Fri 6 Sat 7 Sun 8 Mon 9 Tue …" at bounding box center [437, 243] width 874 height 376
drag, startPoint x: 316, startPoint y: 226, endPoint x: 468, endPoint y: 216, distance: 151.8
click at [629, 213] on app-calendar-viewport "Sat 24 Sun 25 Mon 26 Tue 27 Wed 28 Thu 29 Fri 30 Sat 31 Sun 1 Mon 2 Tue 3 Wed 4…" at bounding box center [437, 243] width 874 height 376
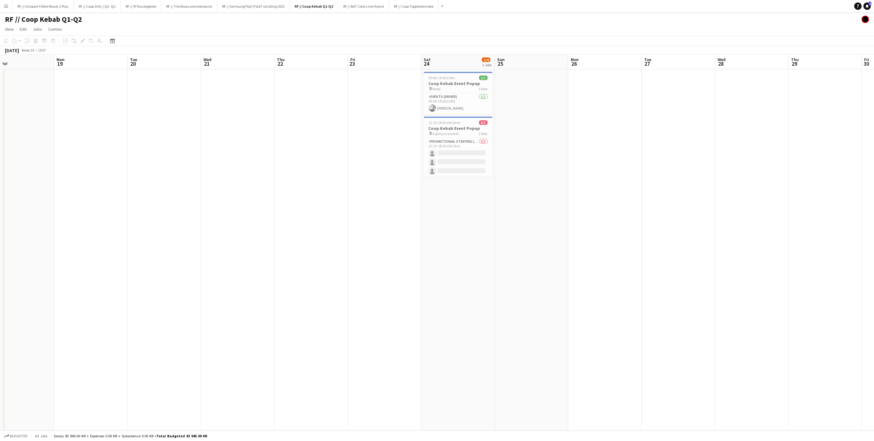
drag, startPoint x: 386, startPoint y: 210, endPoint x: 693, endPoint y: 205, distance: 306.9
click at [660, 205] on app-calendar-viewport "Fri 16 Sat 17 Sun 18 Mon 19 Tue 20 Wed 21 Thu 22 Fri 23 Sat 24 1/4 2 Jobs Sun 2…" at bounding box center [437, 243] width 874 height 376
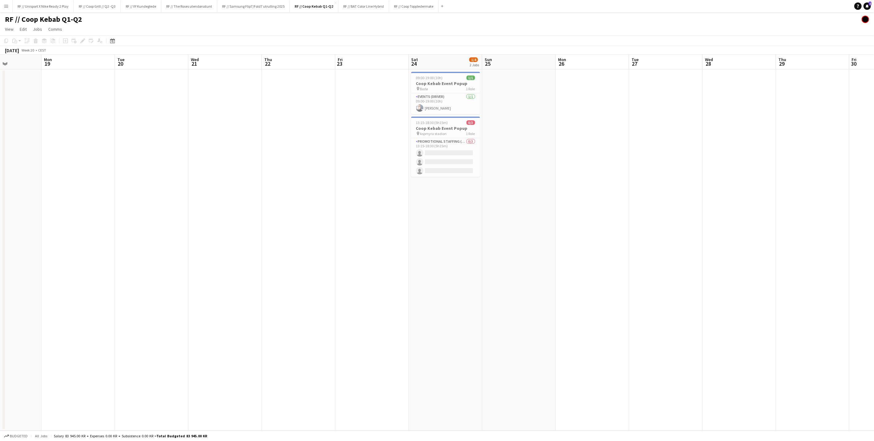
scroll to position [0, 173]
drag, startPoint x: 349, startPoint y: 206, endPoint x: 642, endPoint y: 202, distance: 293.1
click at [631, 203] on app-calendar-viewport "Fri 16 4/4 2 Jobs Sat 17 1/1 1 Job Sun 18 Mon 19 Tue 20 Wed 21 Thu 22 Fri 23 Sa…" at bounding box center [437, 243] width 874 height 376
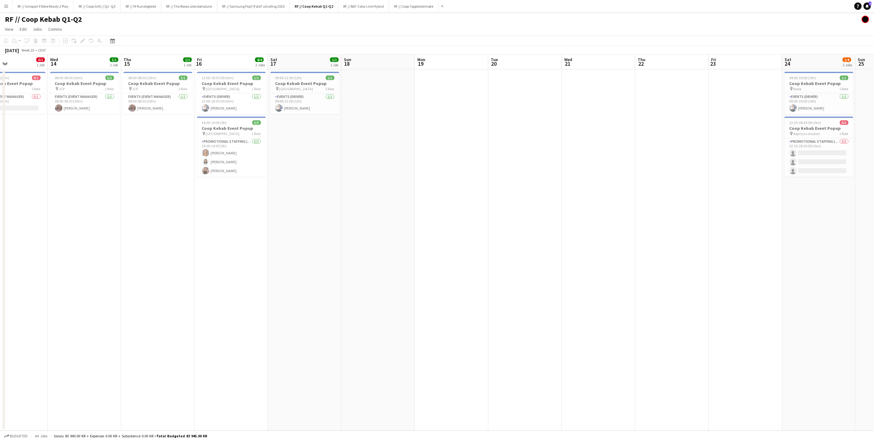
click at [331, 210] on app-calendar-viewport "Sun 11 5/5 3 Jobs Mon 12 2/2 2 Jobs Tue 13 0/1 1 Job Wed 14 1/1 1 Job Thu 15 1/…" at bounding box center [437, 243] width 874 height 376
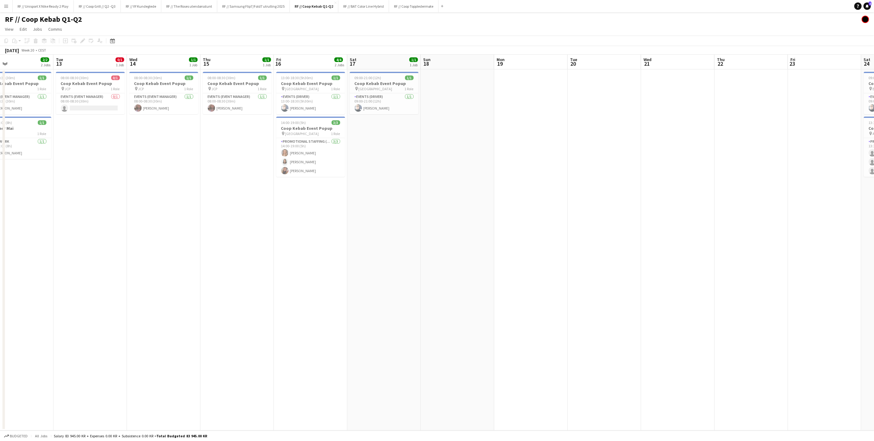
click at [304, 131] on div "pin Tromsø 1 Role" at bounding box center [310, 133] width 69 height 5
click at [80, 40] on icon "Edit" at bounding box center [82, 40] width 5 height 5
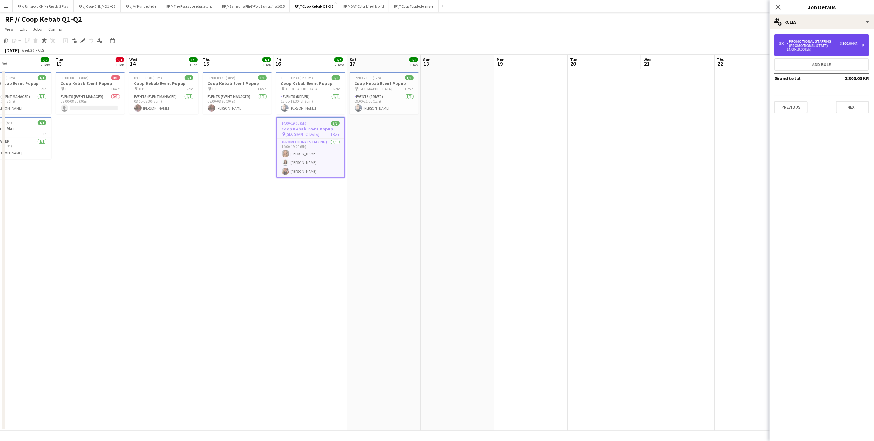
click at [823, 39] on div "3 x Promotional Staffing (Promotional Staff) 3 300.00 KR 14:00-19:00 (5h)" at bounding box center [821, 45] width 95 height 22
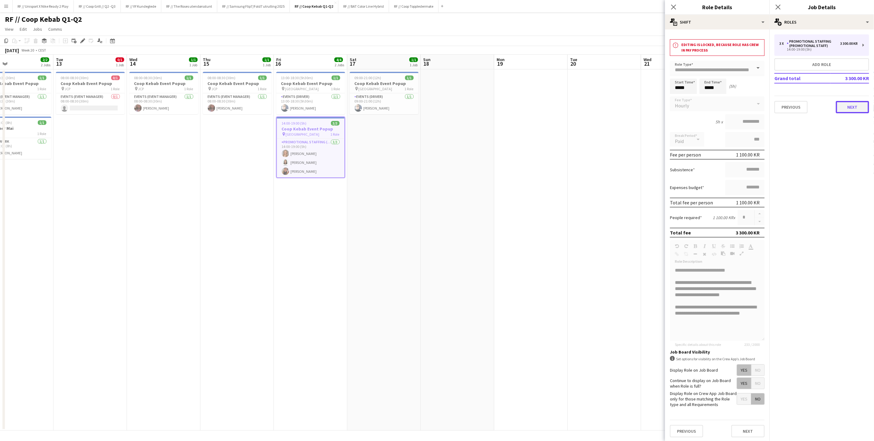
click at [851, 103] on button "Next" at bounding box center [852, 107] width 33 height 12
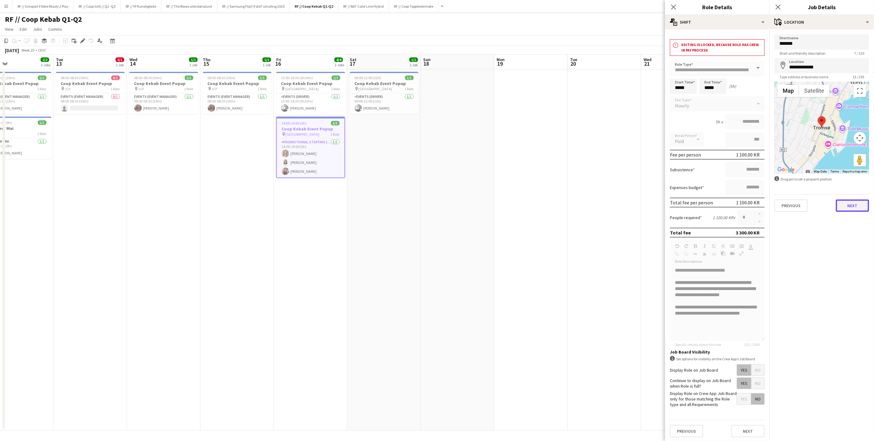
click at [856, 210] on button "Next" at bounding box center [852, 206] width 33 height 12
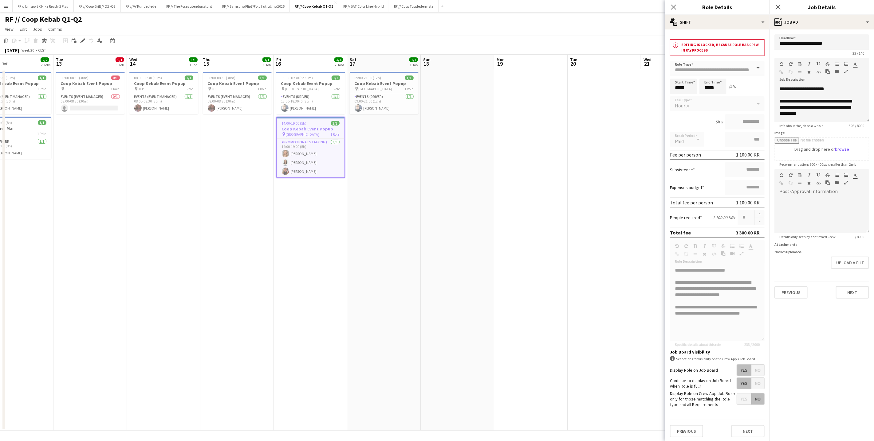
scroll to position [54, 0]
click at [482, 188] on app-date-cell at bounding box center [457, 250] width 73 height 362
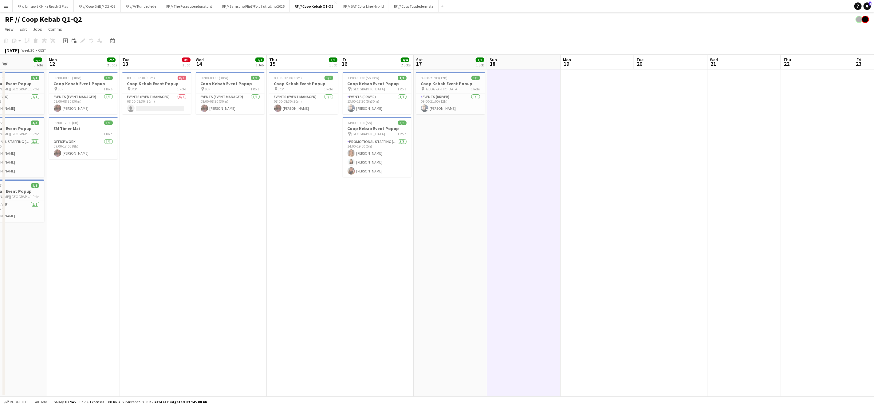
scroll to position [0, 168]
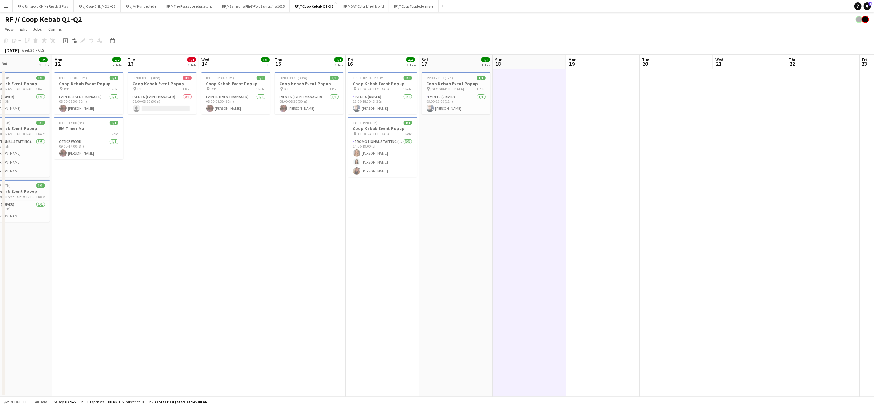
drag, startPoint x: 237, startPoint y: 165, endPoint x: 378, endPoint y: 165, distance: 140.7
click at [378, 165] on app-calendar-viewport "Fri 9 Sat 10 1/1 1 Job Sun 11 5/5 3 Jobs Mon 12 2/2 2 Jobs Tue 13 0/1 1 Job Wed…" at bounding box center [437, 226] width 874 height 342
